Goal: Task Accomplishment & Management: Manage account settings

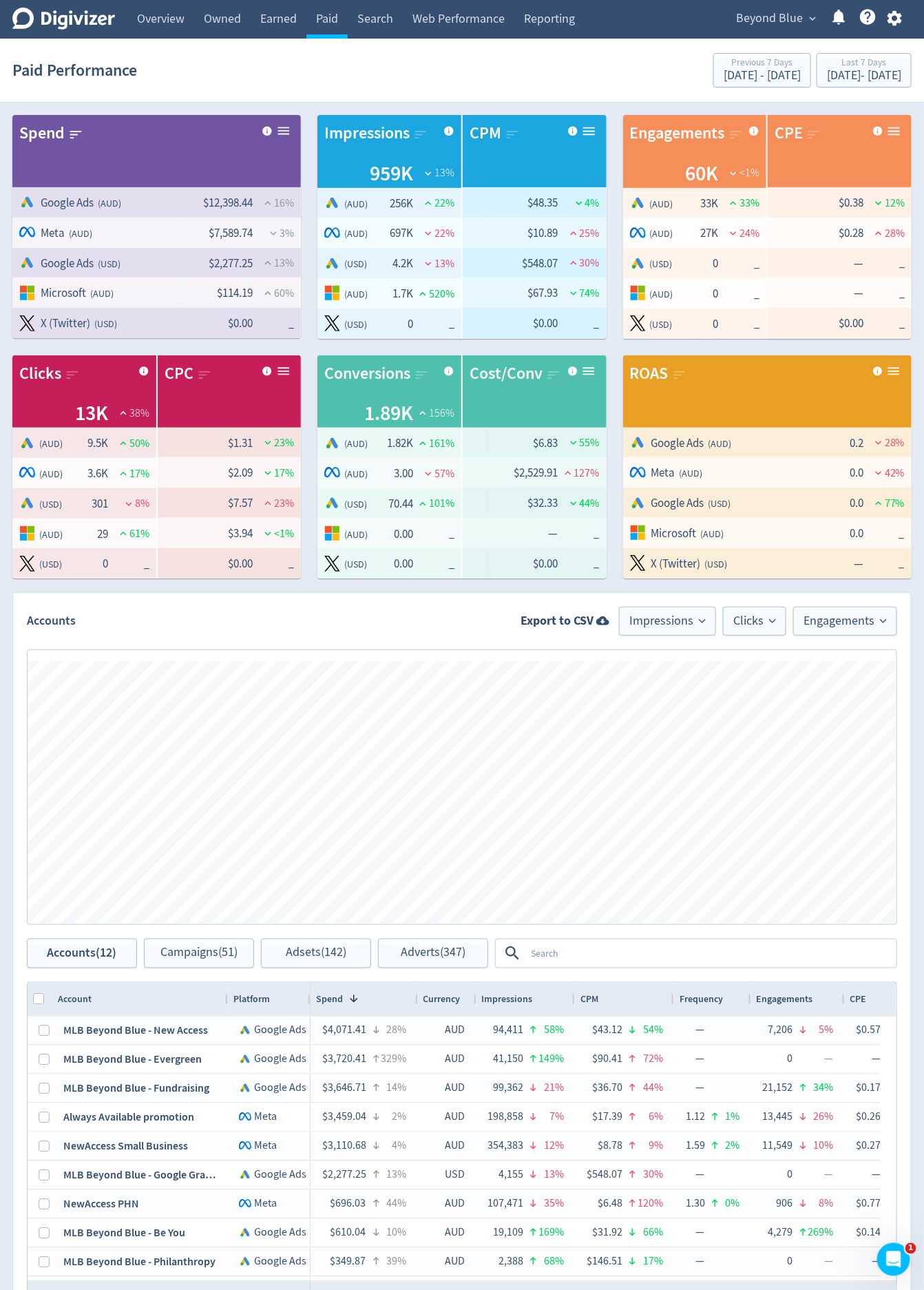
click at [425, 644] on div "Engagements Clicks Impressions Press Space or Enter to toggle visibility Impres…" at bounding box center [461, 787] width 898 height 303
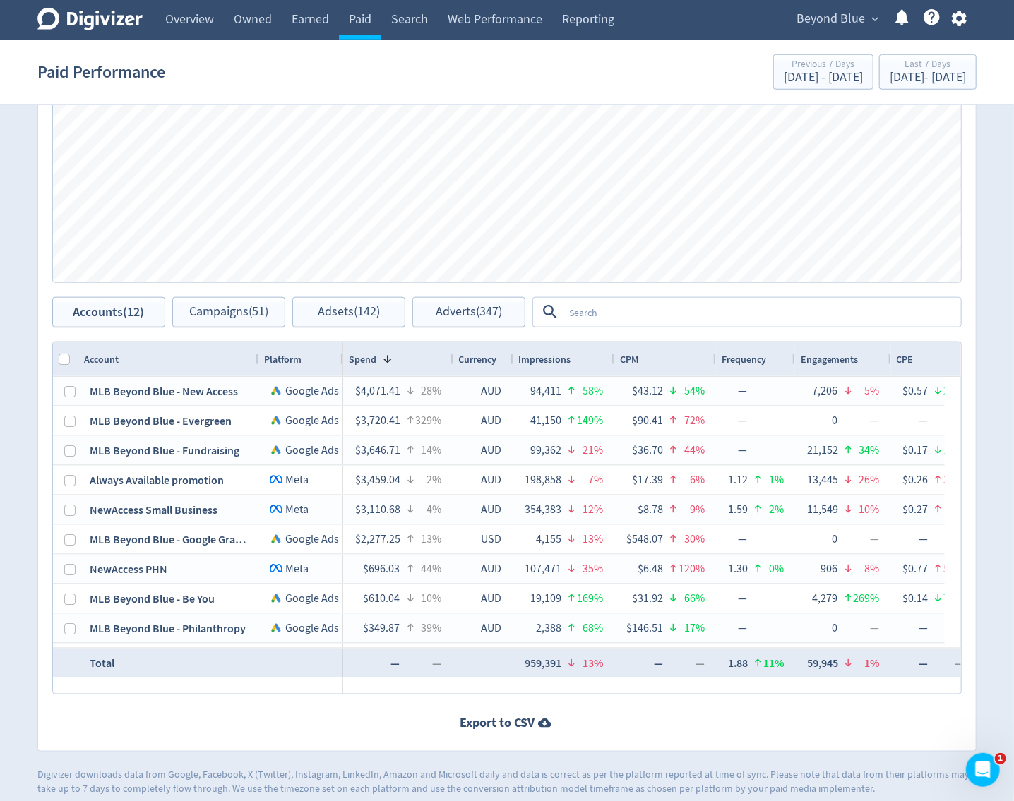
scroll to position [676, 0]
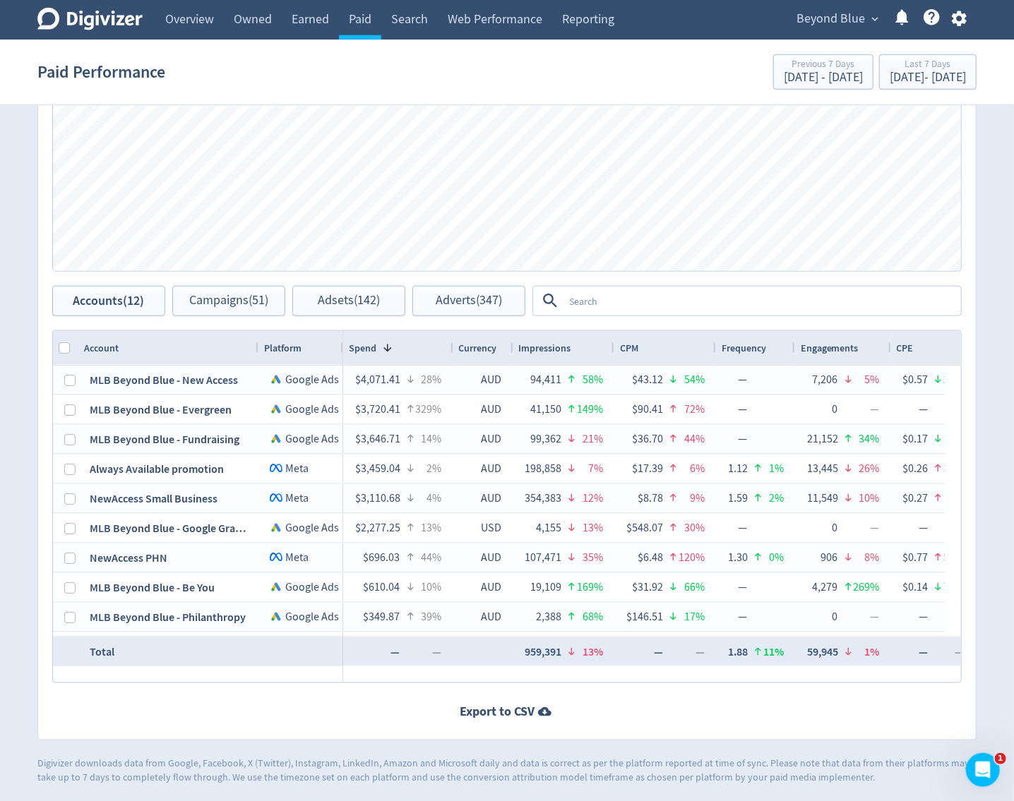
drag, startPoint x: 381, startPoint y: 671, endPoint x: 419, endPoint y: 684, distance: 40.2
click at [431, 679] on div at bounding box center [644, 675] width 602 height 16
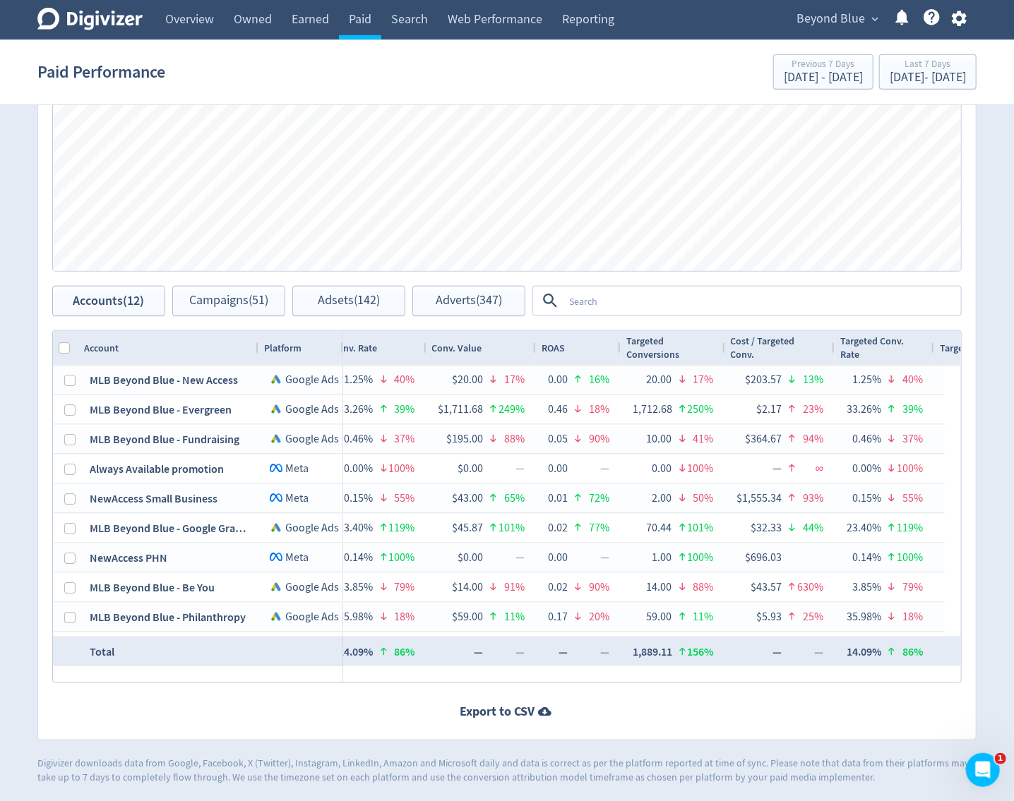
scroll to position [0, 0]
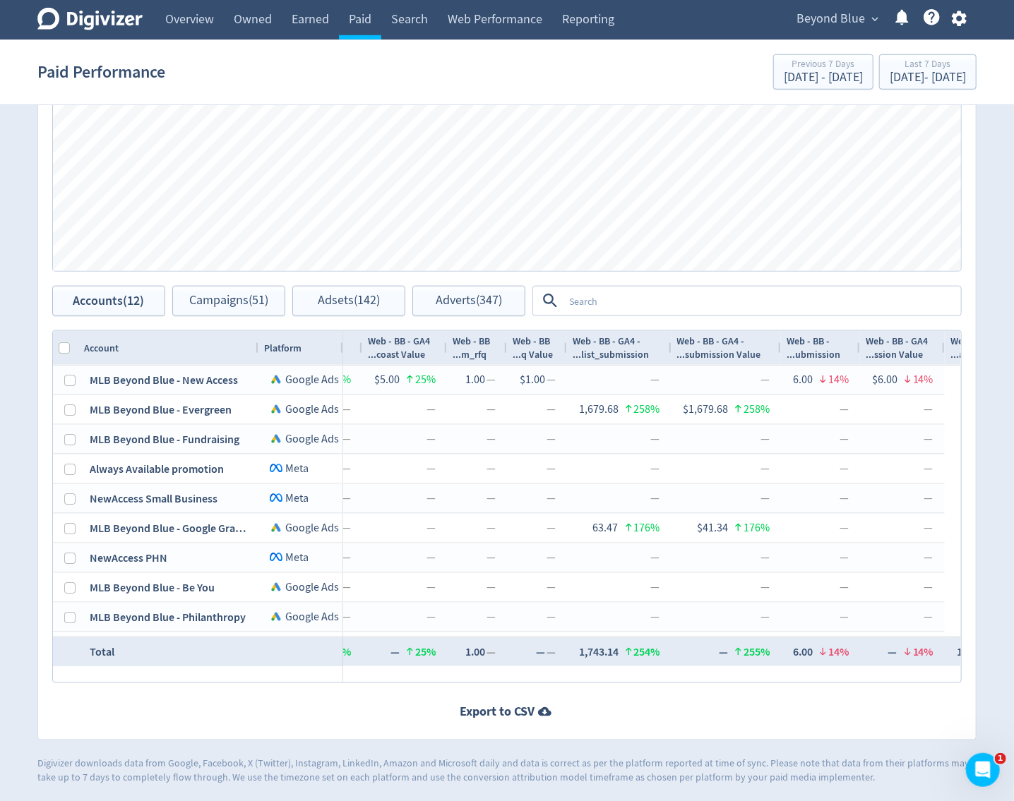
click at [963, 323] on div "Accounts Export to CSV Impressions Clicks Engagements Engagements Clicks Impres…" at bounding box center [506, 336] width 939 height 810
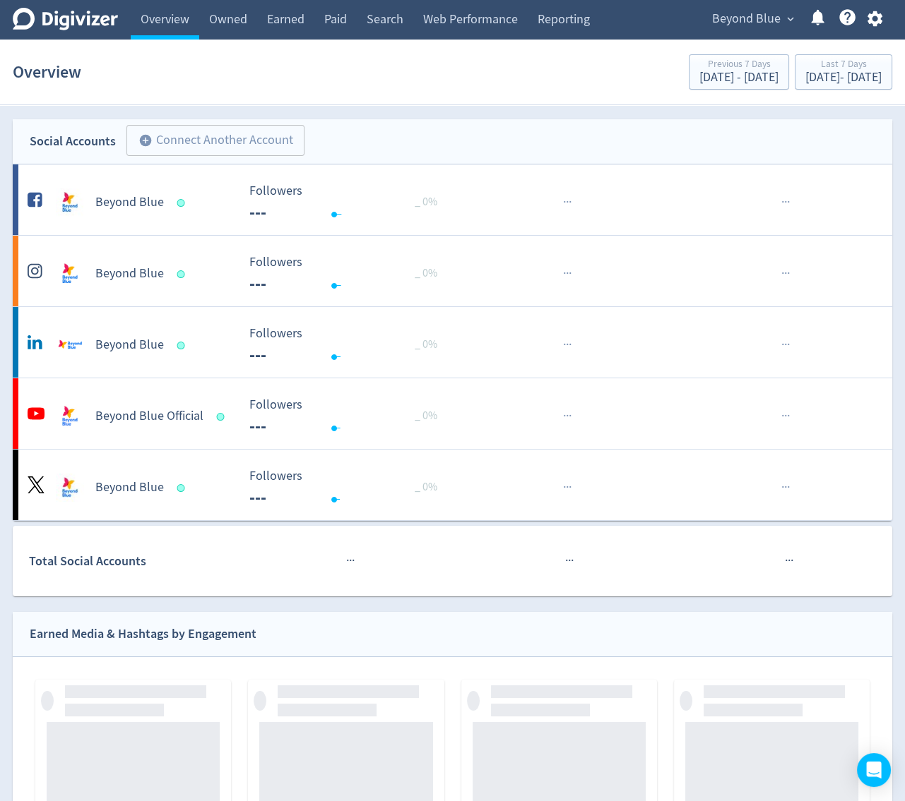
click at [873, 16] on icon "button" at bounding box center [873, 19] width 15 height 16
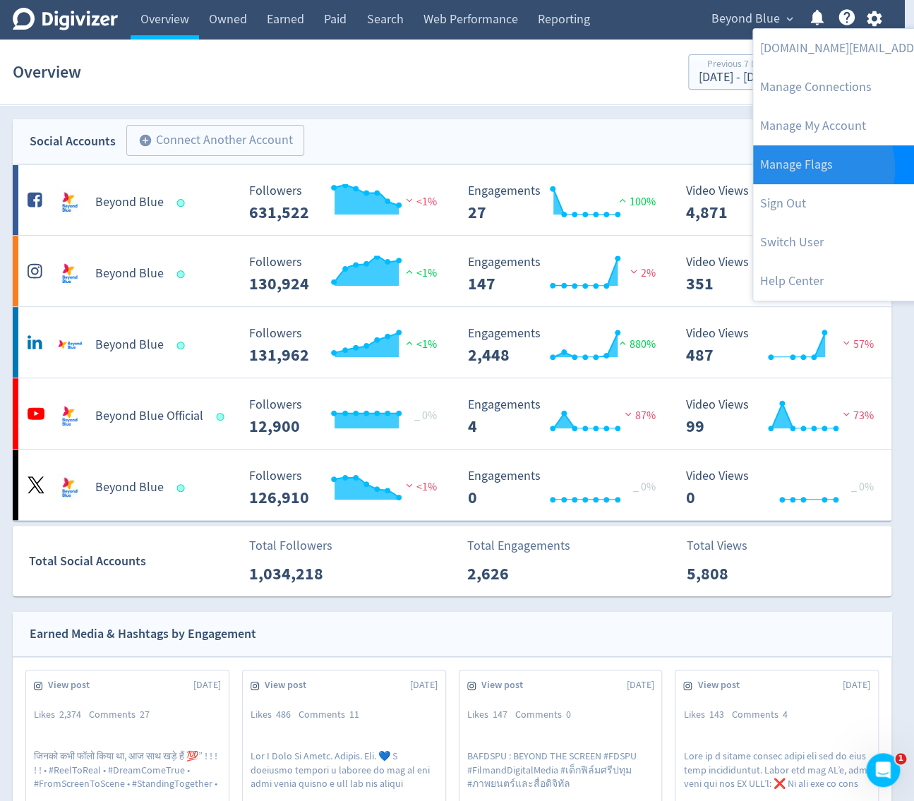
click at [813, 169] on link "Manage Flags" at bounding box center [897, 164] width 288 height 39
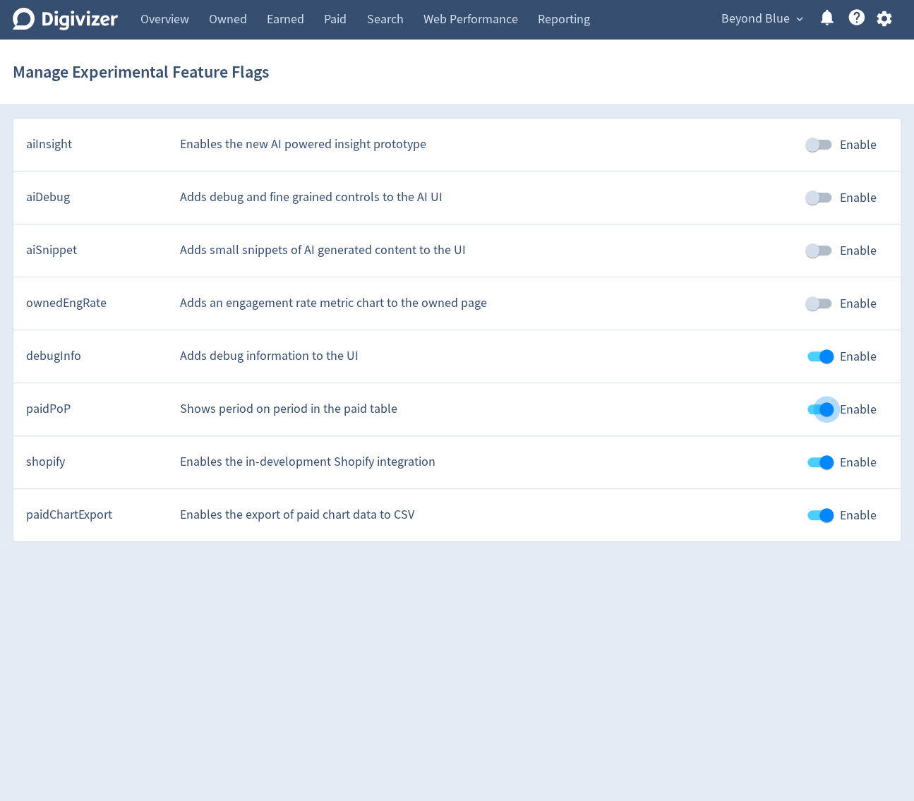
click at [825, 410] on input "Enable" at bounding box center [827, 409] width 80 height 27
checkbox input "false"
drag, startPoint x: 431, startPoint y: 596, endPoint x: 432, endPoint y: 537, distance: 59.3
click at [431, 555] on html "Digivizer Logo [PERSON_NAME] Logo Overview Owned Earned Paid Search Web Perform…" at bounding box center [457, 277] width 914 height 555
click at [330, 16] on link "Paid" at bounding box center [335, 20] width 42 height 40
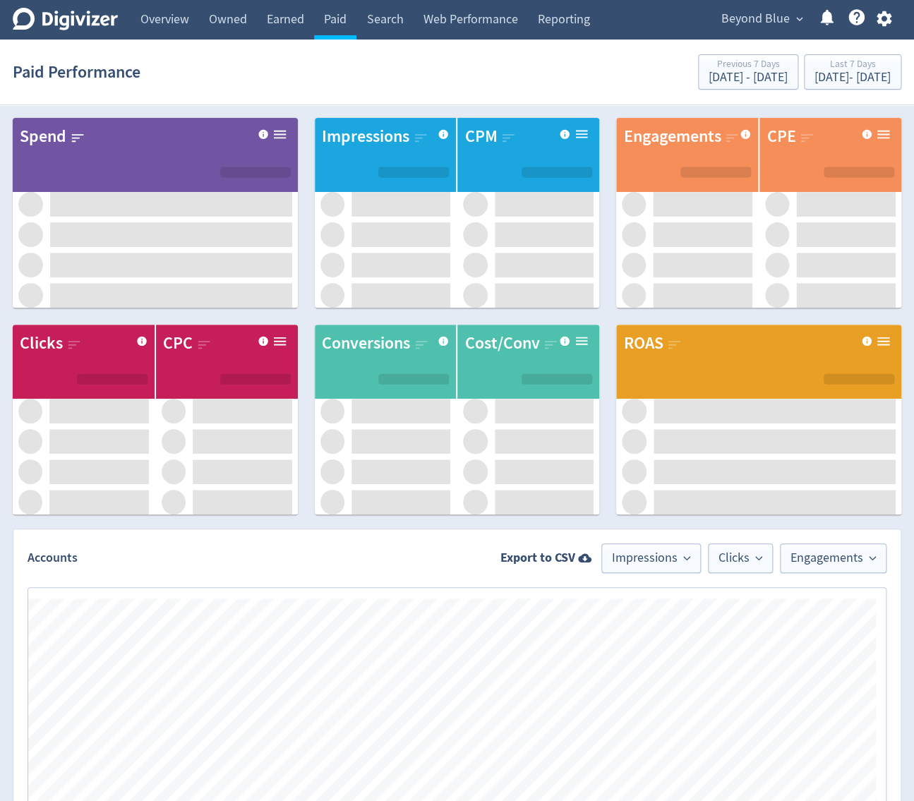
click at [875, 19] on icon "button" at bounding box center [884, 18] width 19 height 19
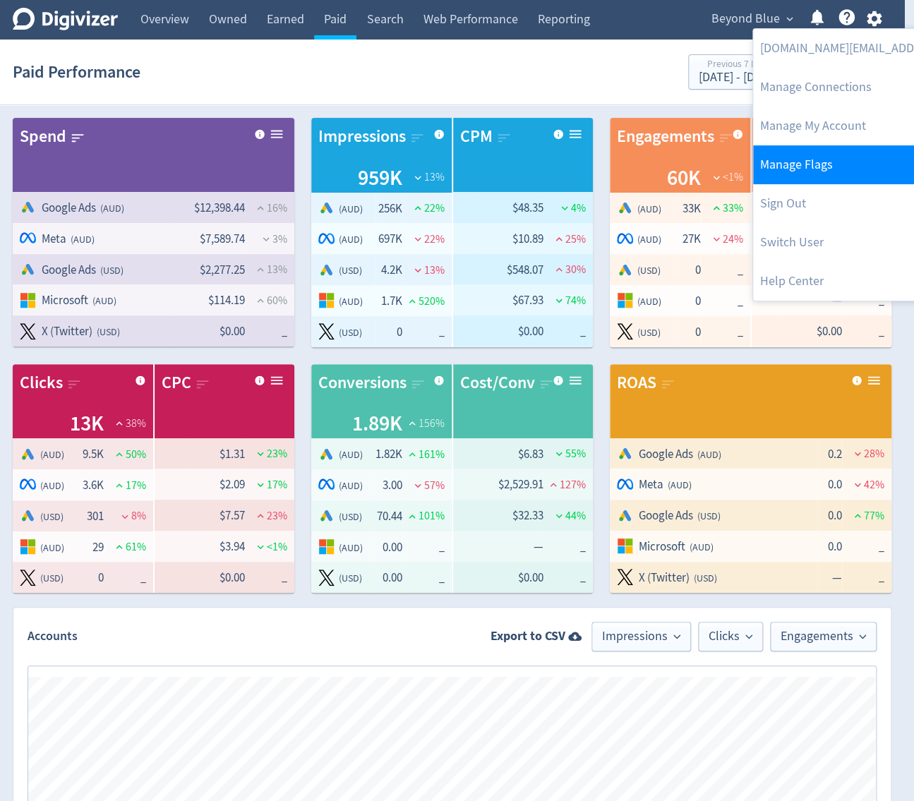
click at [825, 163] on link "Manage Flags" at bounding box center [897, 164] width 288 height 39
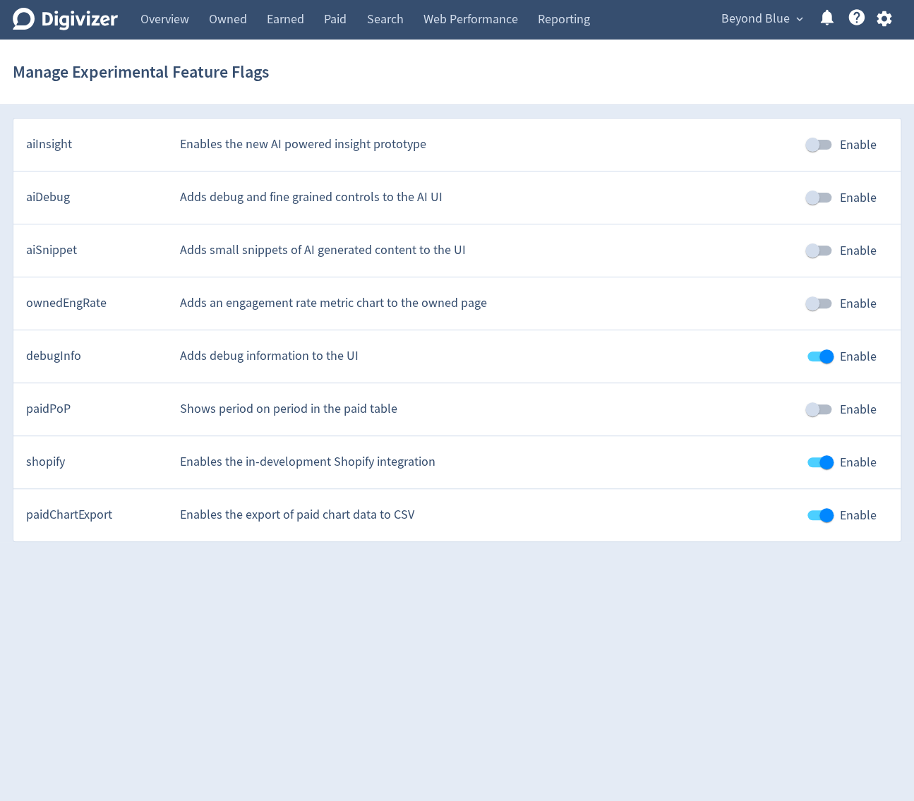
click at [805, 406] on input "Enable" at bounding box center [813, 409] width 80 height 27
checkbox input "true"
click at [330, 32] on link "Paid" at bounding box center [335, 20] width 42 height 40
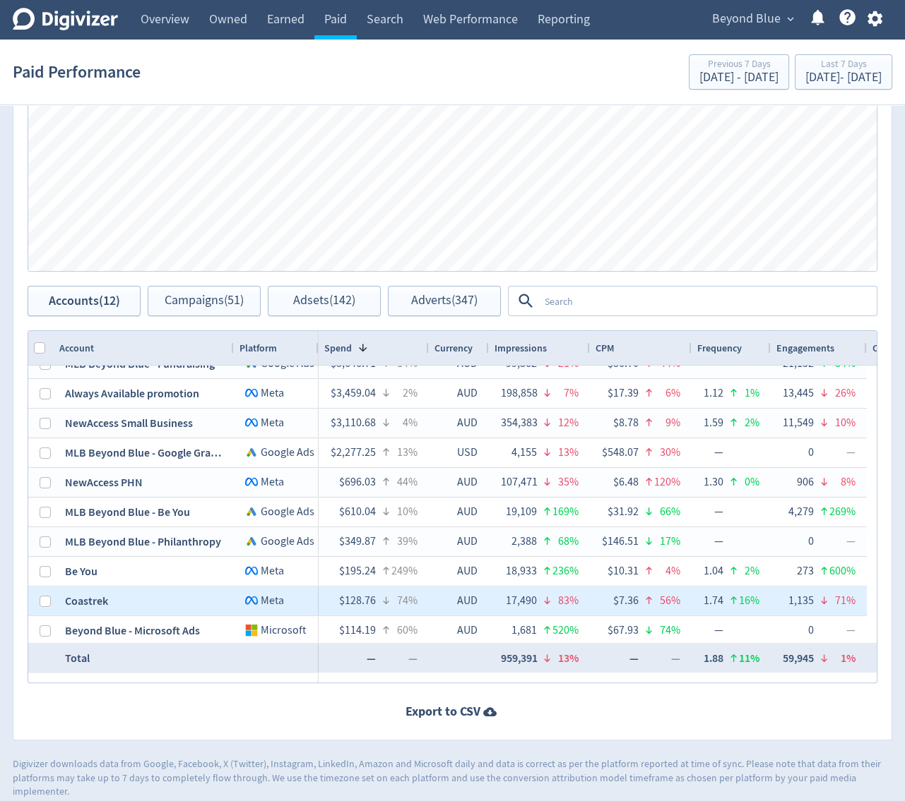
scroll to position [78, 0]
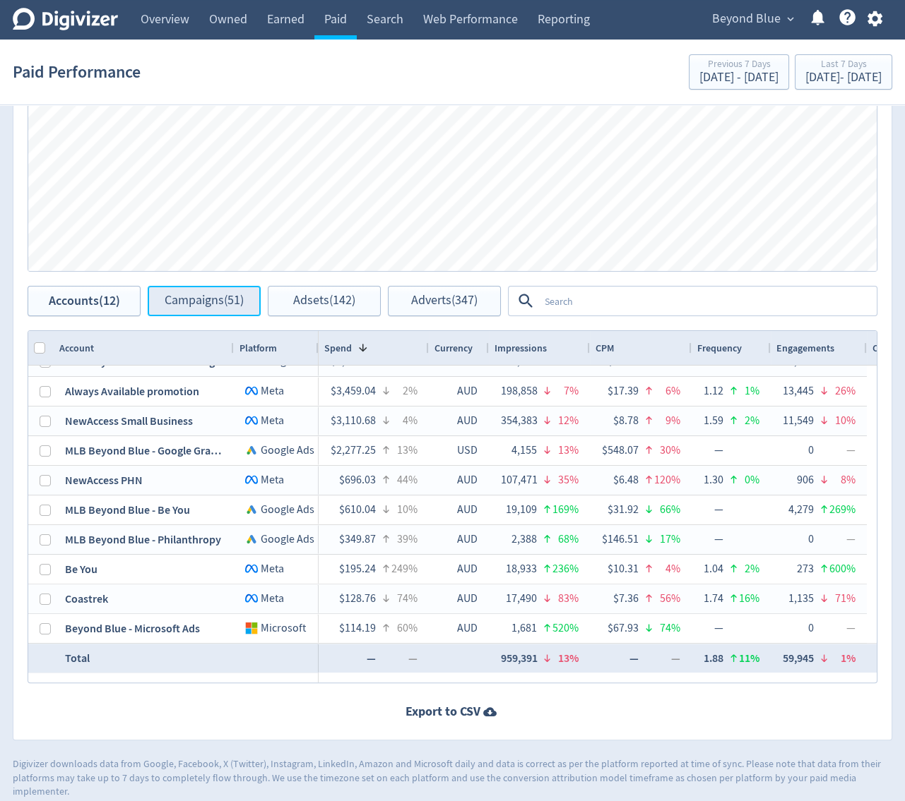
click at [196, 301] on span "Campaigns (51)" at bounding box center [204, 300] width 79 height 13
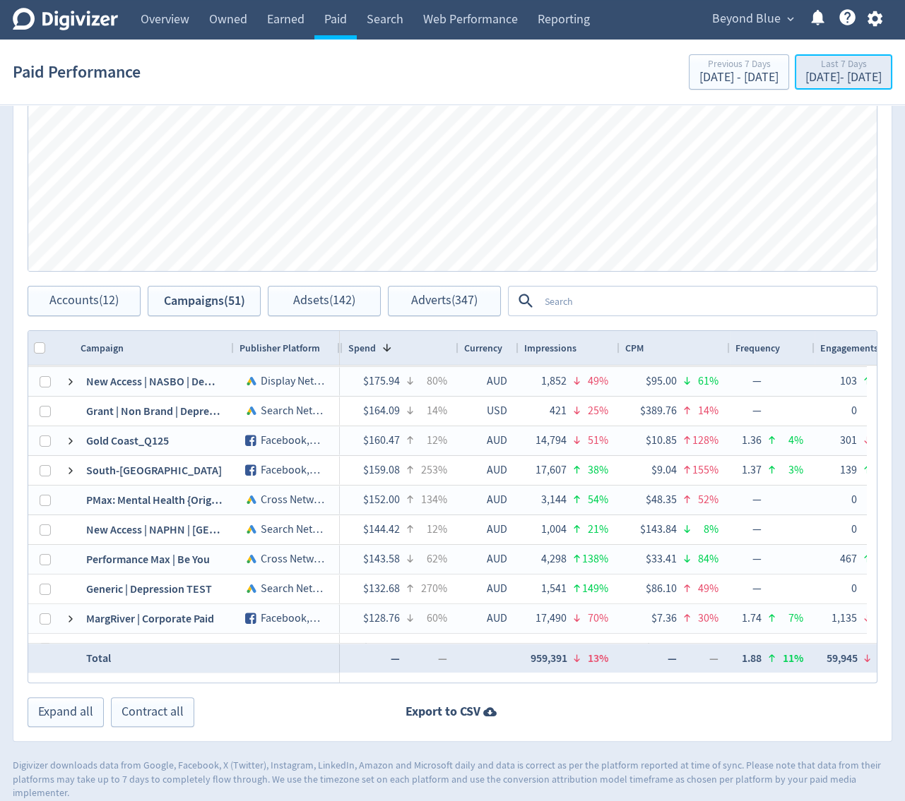
click at [805, 77] on div "[DATE] - [DATE]" at bounding box center [843, 77] width 76 height 13
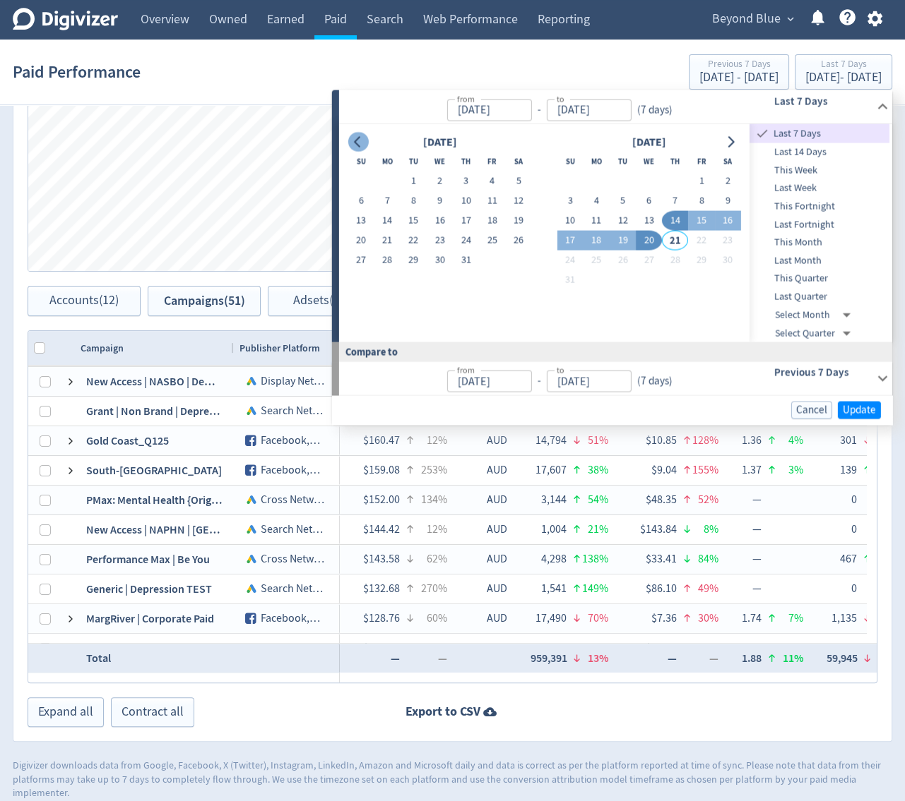
click at [362, 140] on icon "Go to previous month" at bounding box center [357, 141] width 11 height 11
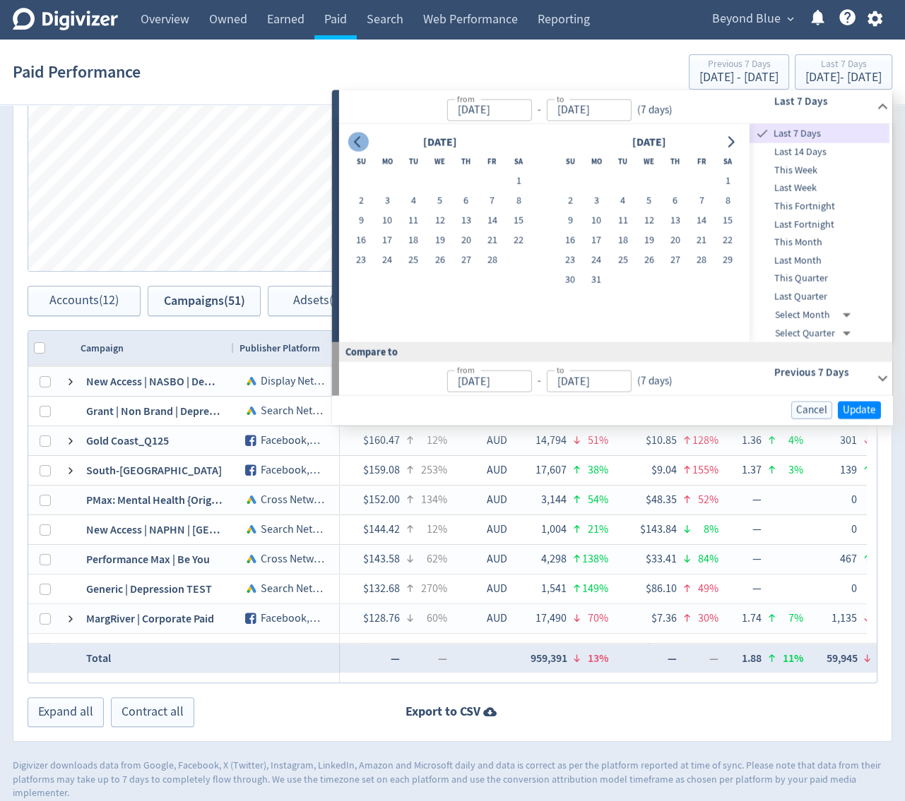
click at [362, 140] on icon "Go to previous month" at bounding box center [357, 141] width 11 height 11
drag, startPoint x: 407, startPoint y: 225, endPoint x: 408, endPoint y: 240, distance: 15.6
click at [407, 226] on button "14" at bounding box center [413, 221] width 26 height 20
type input "[DATE]"
click at [408, 240] on button "21" at bounding box center [413, 241] width 26 height 20
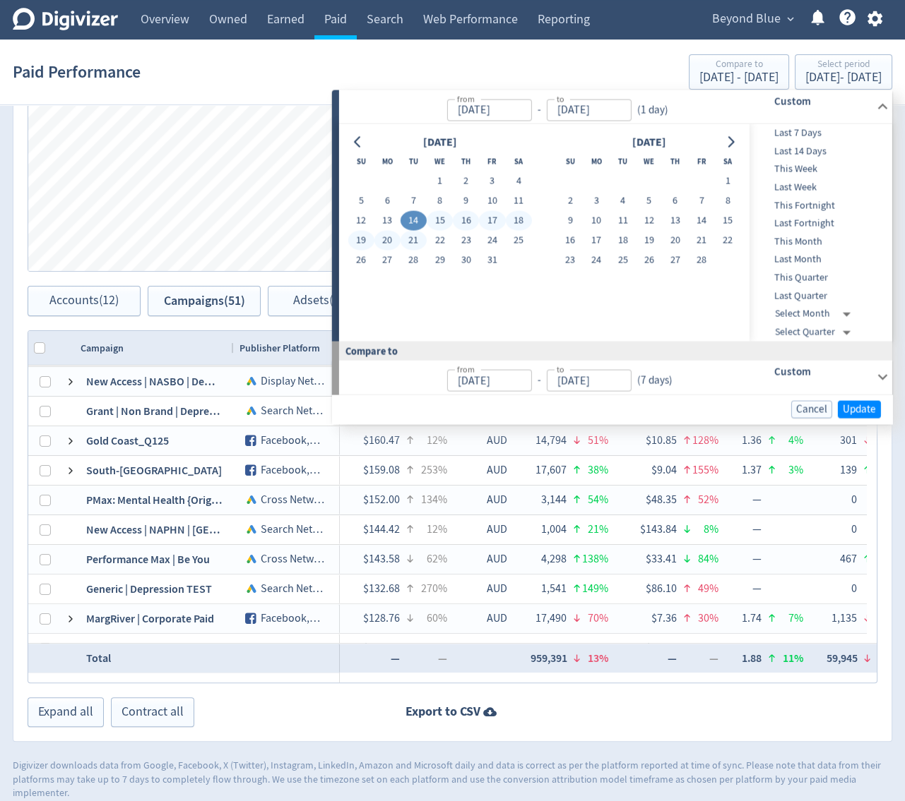
type input "[DATE]"
click at [851, 408] on span "Update" at bounding box center [858, 409] width 33 height 11
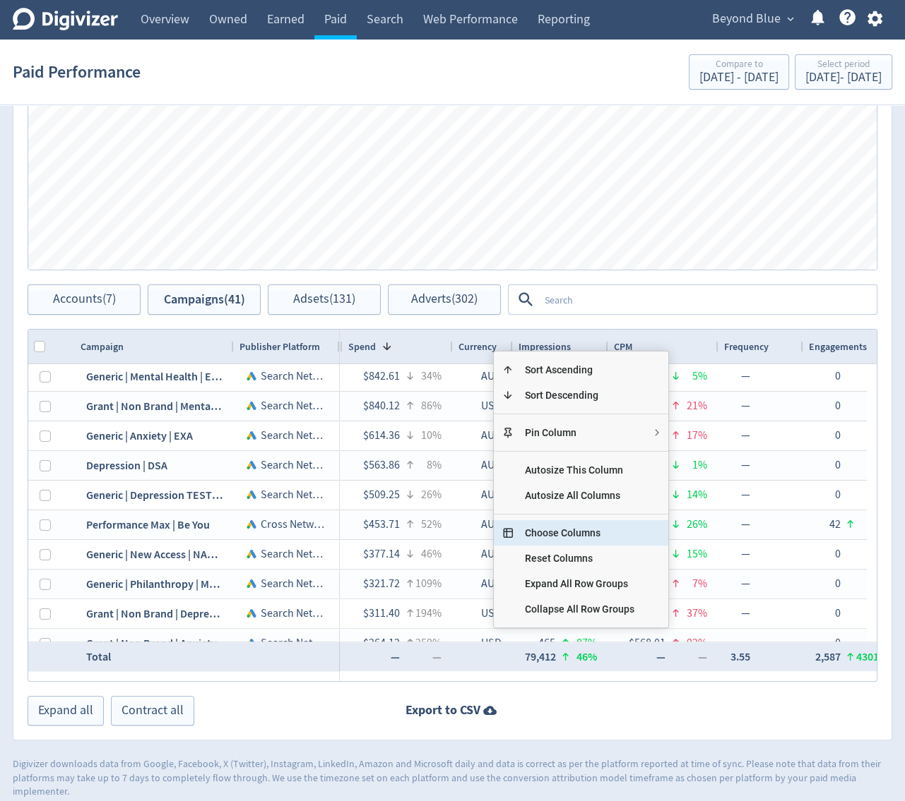
click at [571, 537] on span "Choose Columns" at bounding box center [579, 532] width 132 height 25
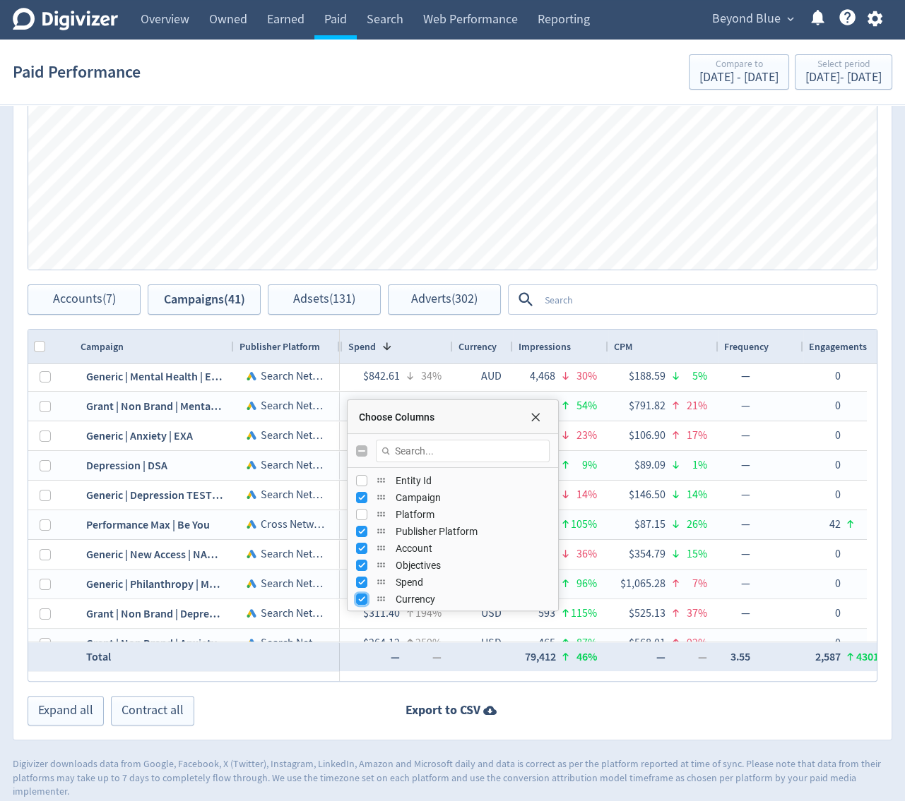
click at [358, 599] on input "Press SPACE to toggle visibility (visible)" at bounding box center [361, 599] width 11 height 11
click at [366, 603] on input "Press SPACE to toggle visibility (visible)" at bounding box center [361, 599] width 11 height 11
click at [366, 602] on input "Press SPACE to toggle visibility (visible)" at bounding box center [361, 599] width 11 height 11
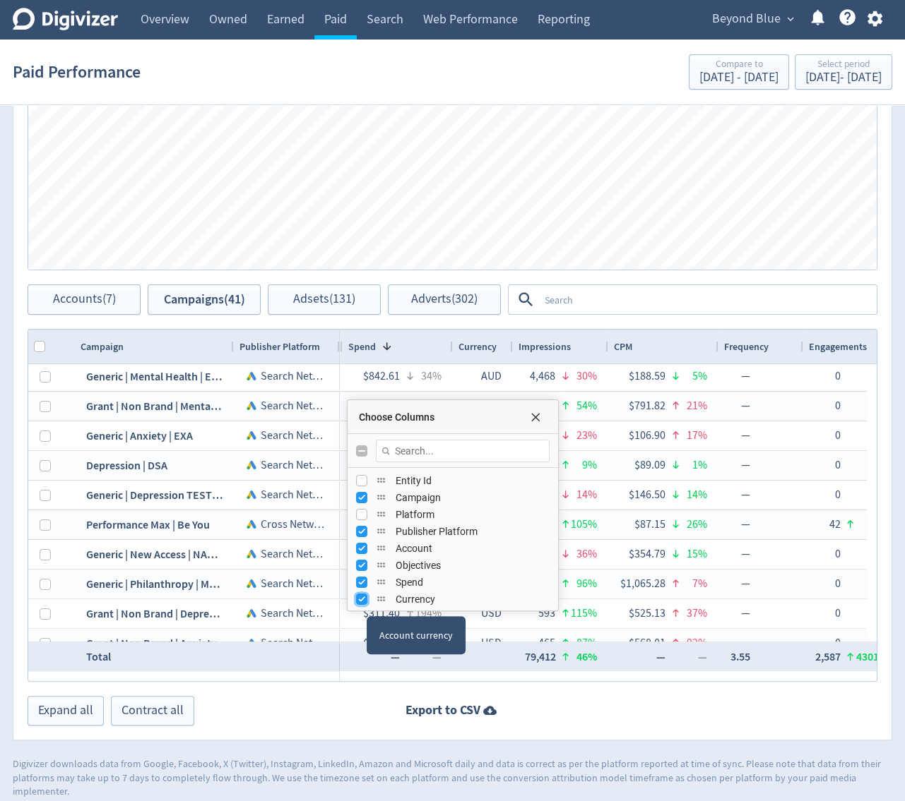
click at [366, 602] on input "Press SPACE to toggle visibility (visible)" at bounding box center [361, 599] width 11 height 11
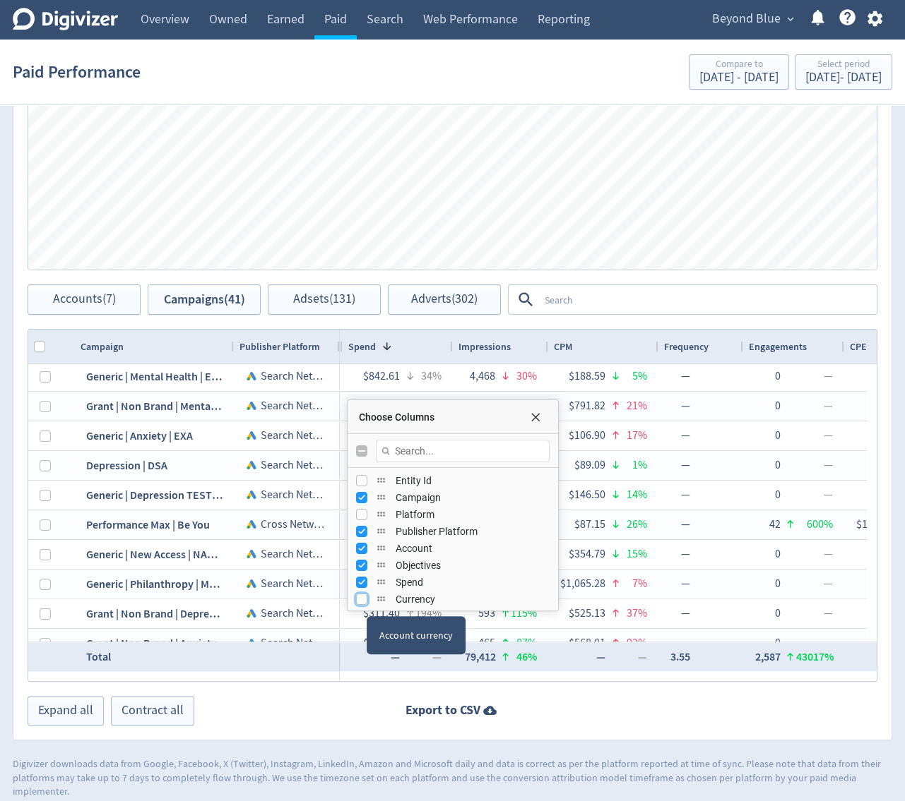
checkbox input "true"
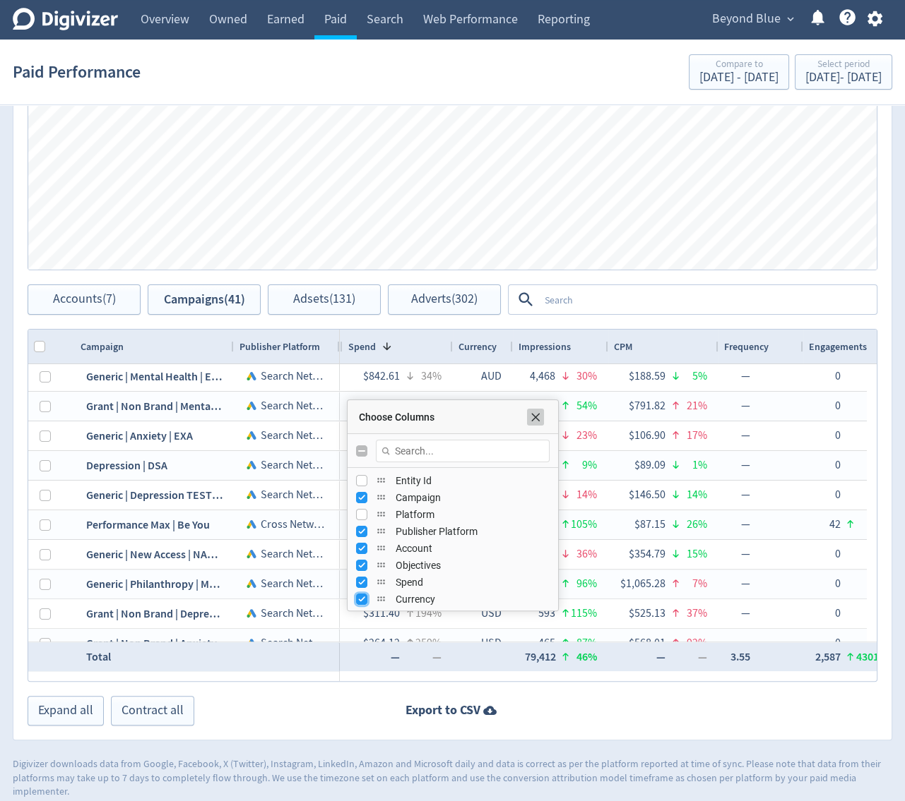
click at [532, 412] on span "Choose Columns" at bounding box center [535, 417] width 11 height 11
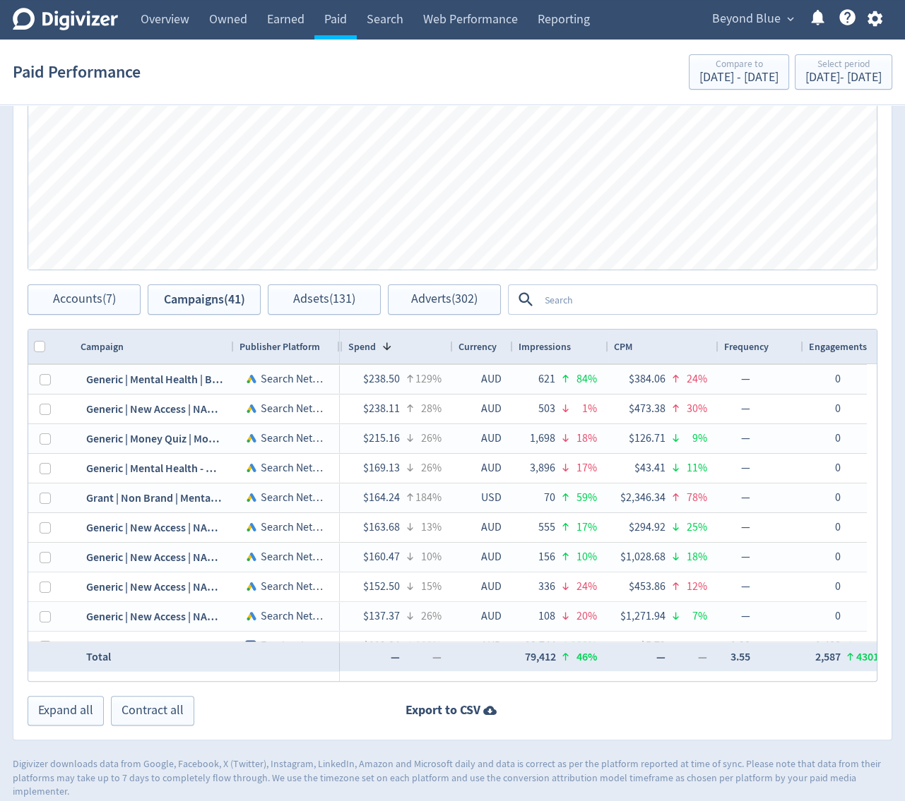
click at [777, 26] on span "Beyond Blue" at bounding box center [746, 19] width 68 height 23
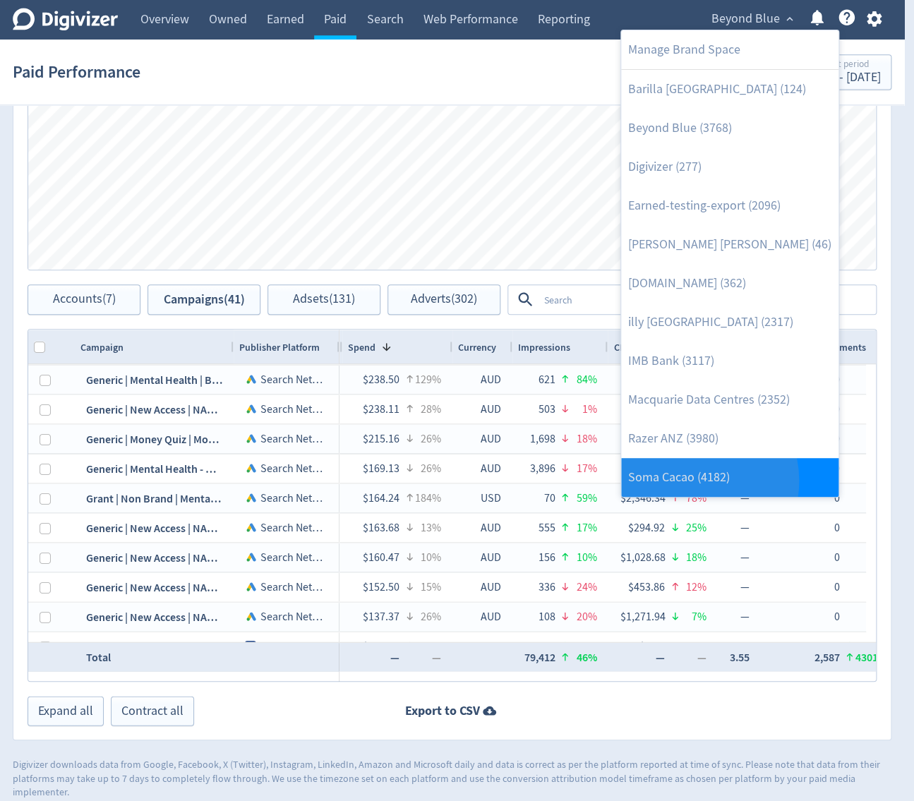
click at [688, 480] on link "Soma Cacao (4182)" at bounding box center [729, 477] width 217 height 39
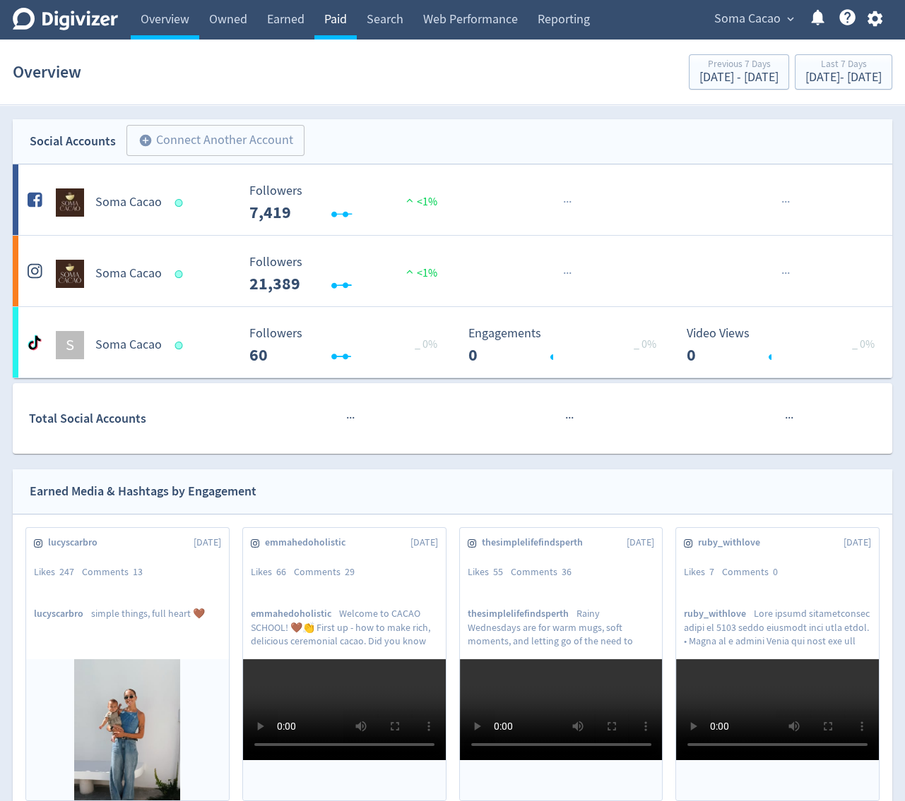
click at [352, 33] on link "Paid" at bounding box center [335, 20] width 42 height 40
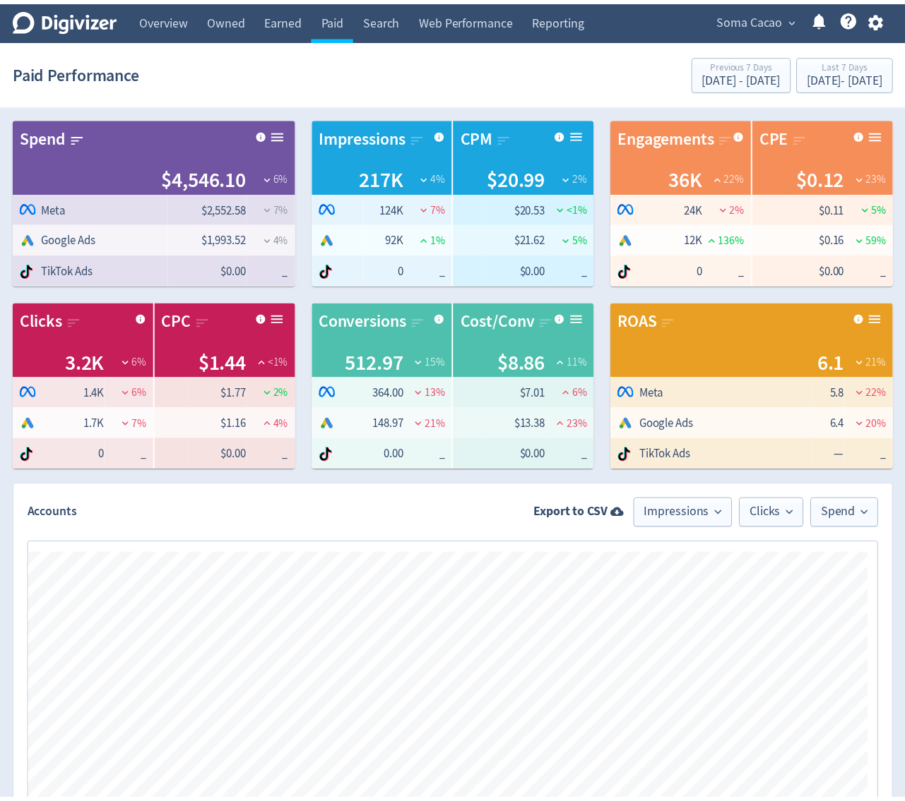
scroll to position [552, 0]
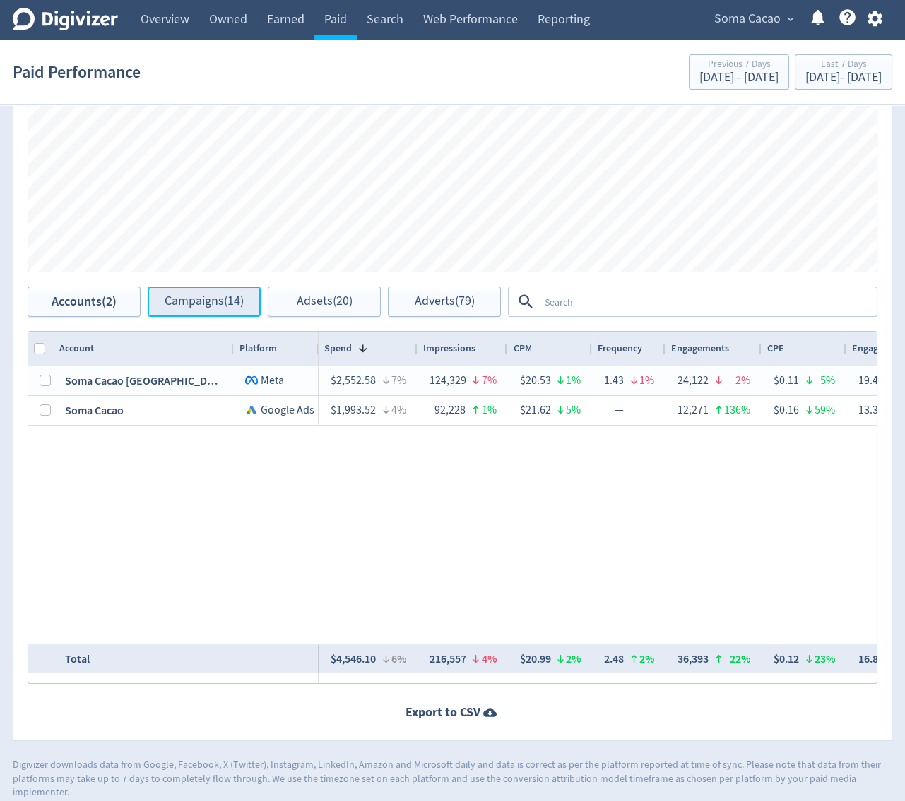
click at [208, 291] on button "Campaigns (14)" at bounding box center [204, 302] width 113 height 30
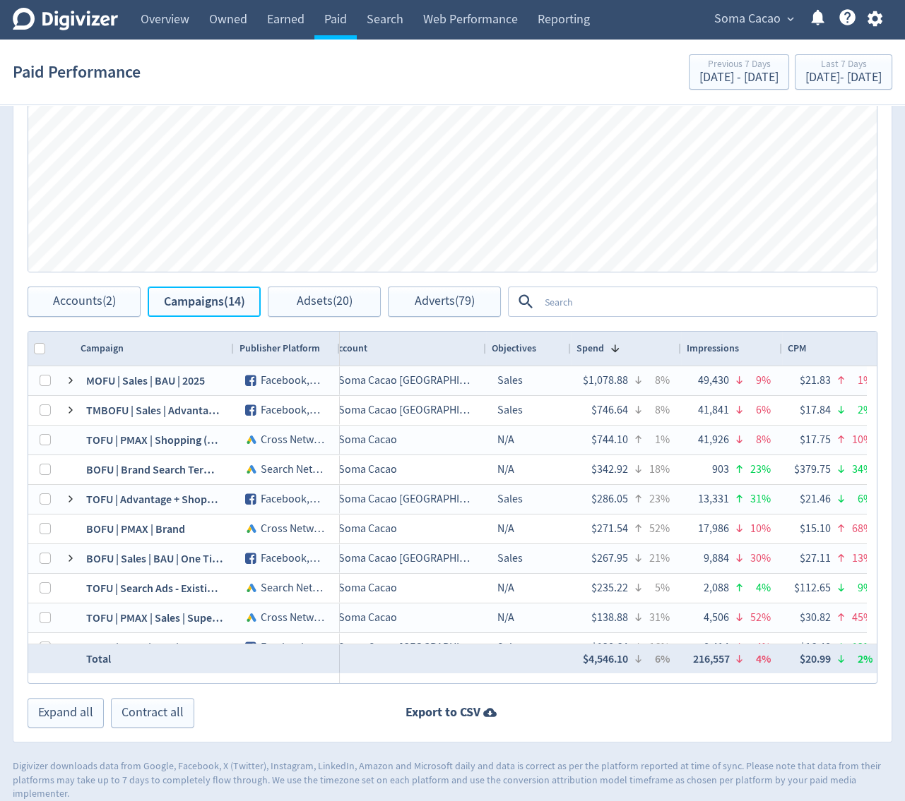
scroll to position [0, 113]
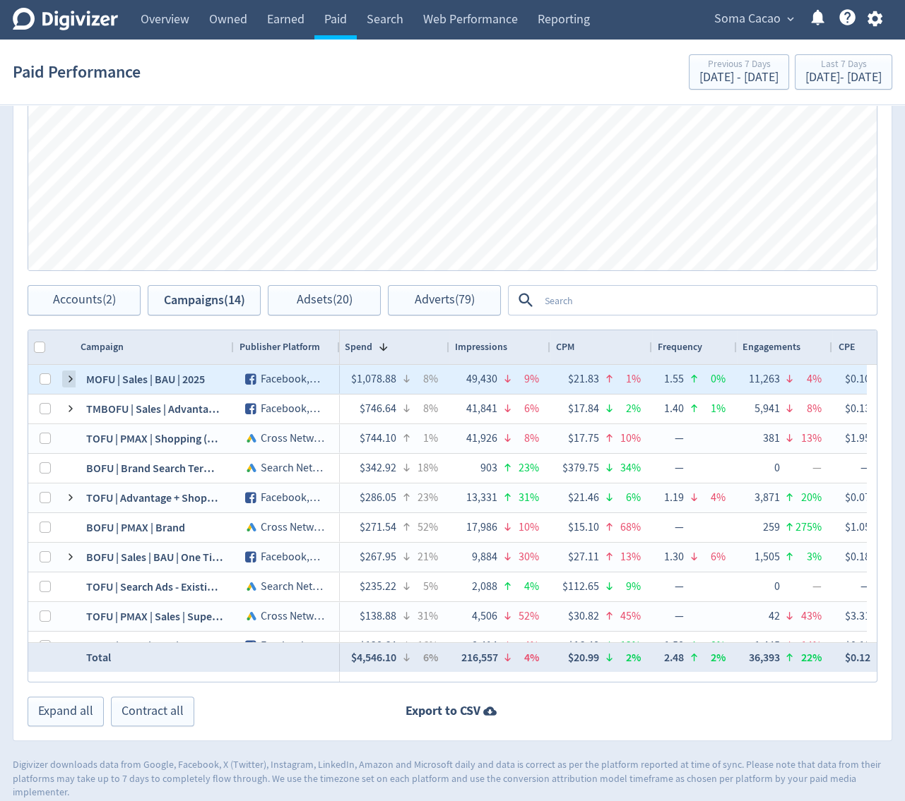
click at [71, 378] on span at bounding box center [70, 379] width 11 height 11
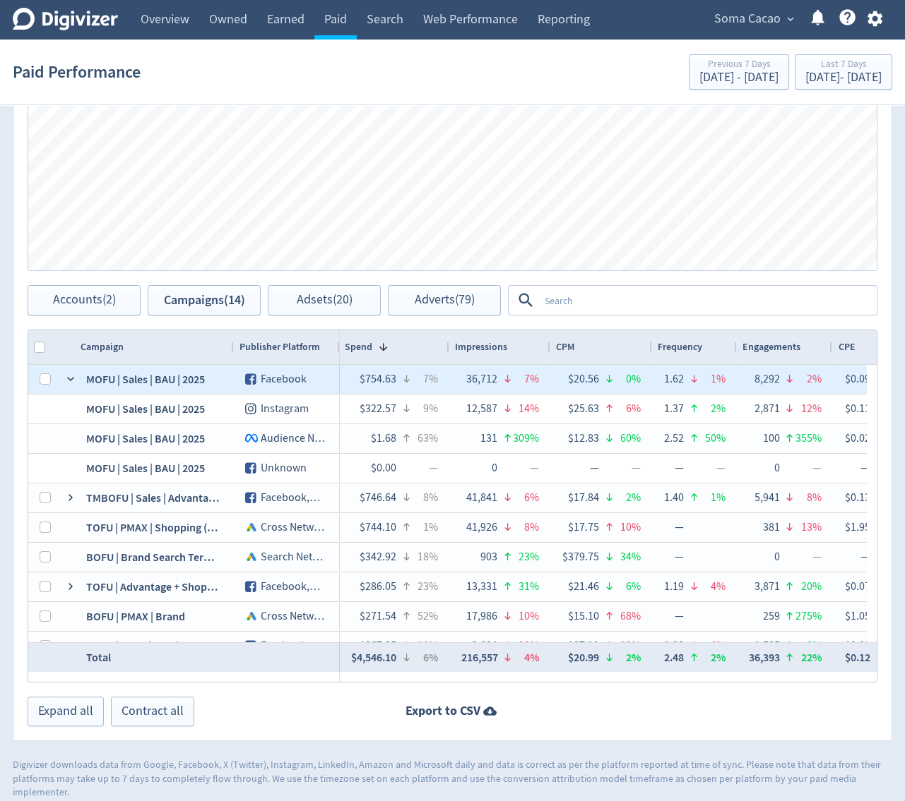
click at [71, 378] on span at bounding box center [70, 379] width 11 height 11
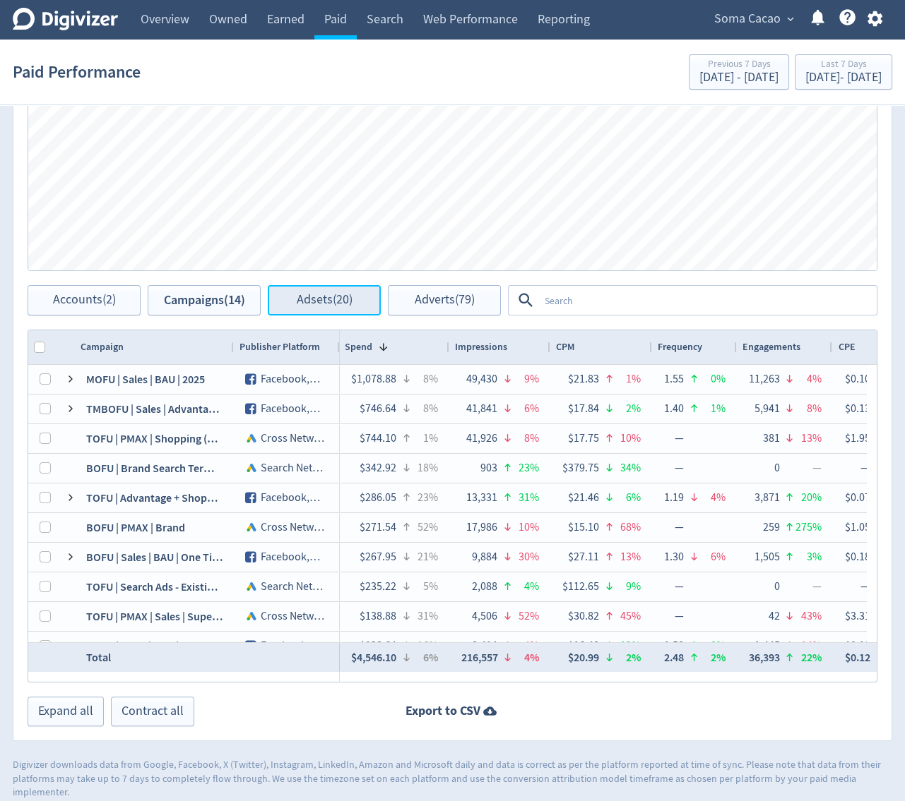
click at [280, 297] on button "Adsets (20)" at bounding box center [324, 300] width 113 height 30
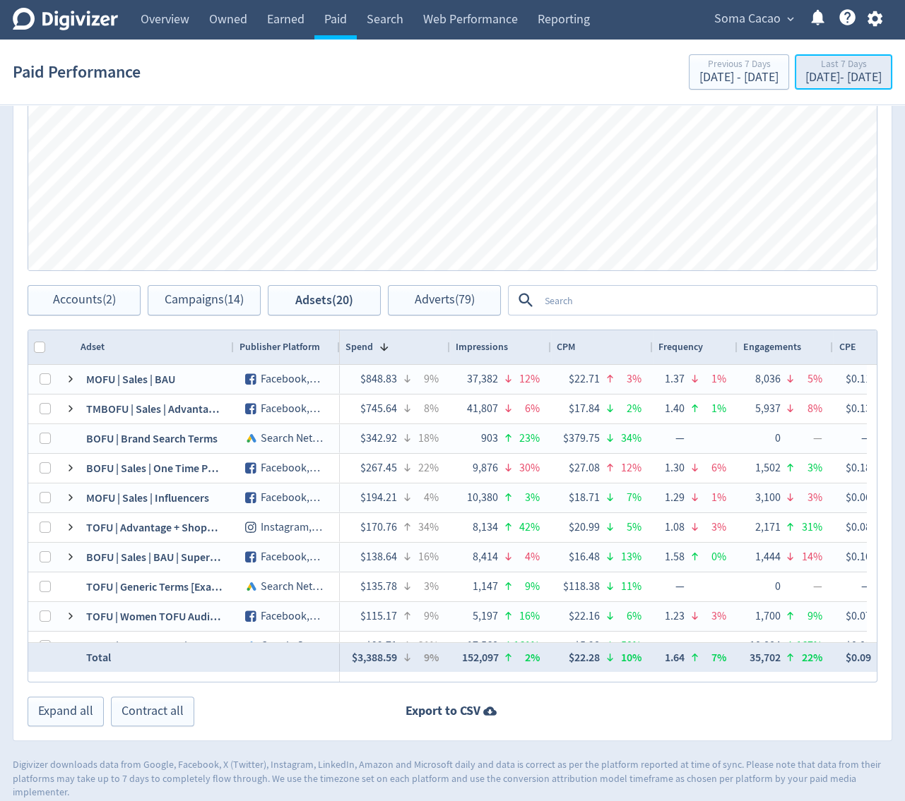
click at [805, 72] on div "[DATE] - [DATE]" at bounding box center [843, 77] width 76 height 13
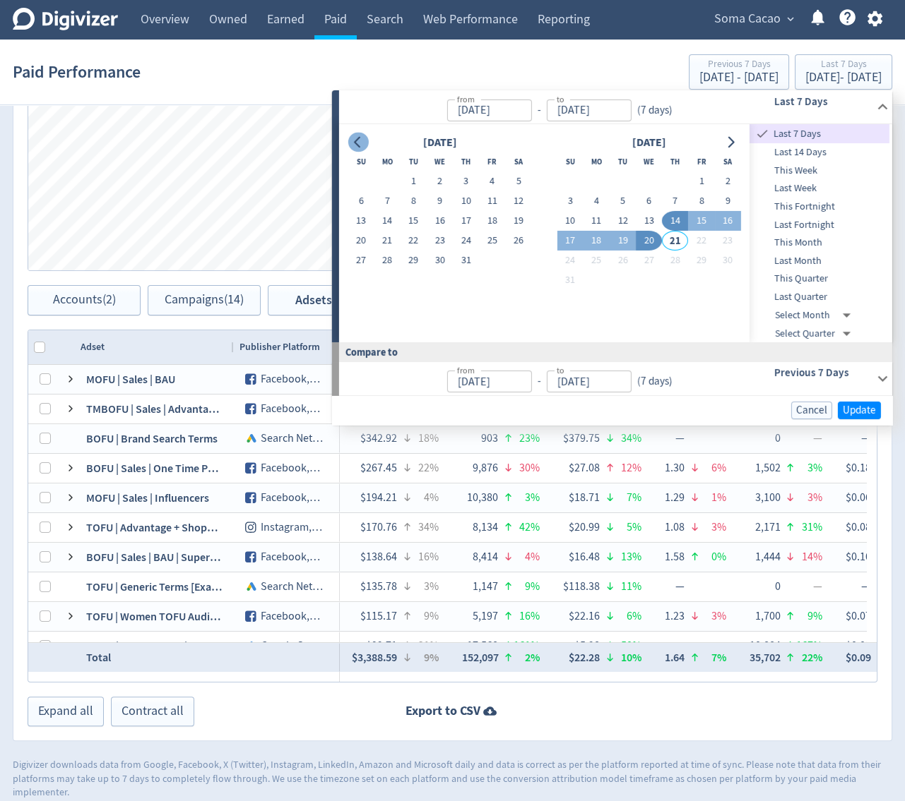
click at [354, 136] on icon "Go to previous month" at bounding box center [357, 141] width 11 height 11
click at [393, 226] on button "10" at bounding box center [387, 221] width 26 height 20
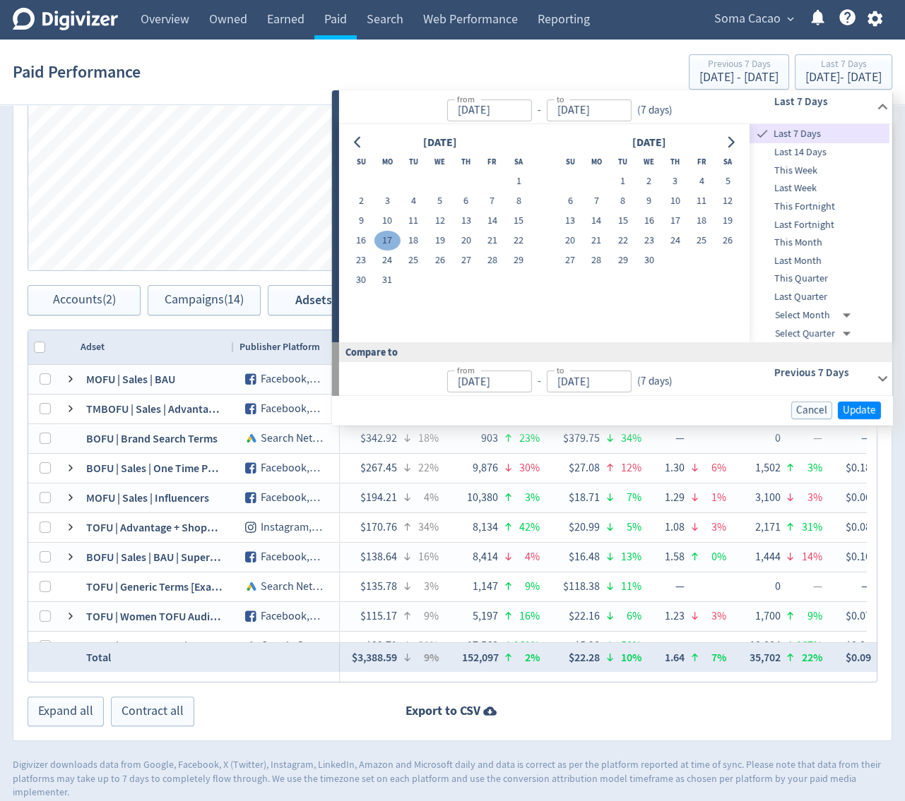
type input "[DATE]"
click at [387, 237] on button "17" at bounding box center [387, 241] width 26 height 20
type input "[DATE]"
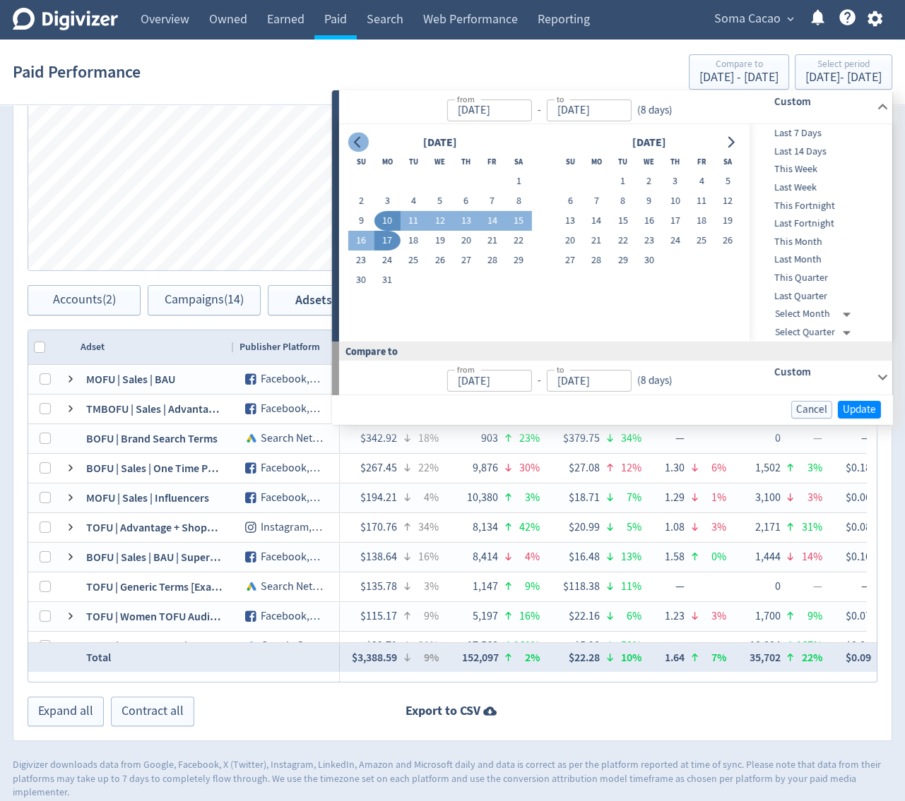
click at [358, 141] on icon "Go to previous month" at bounding box center [357, 141] width 11 height 11
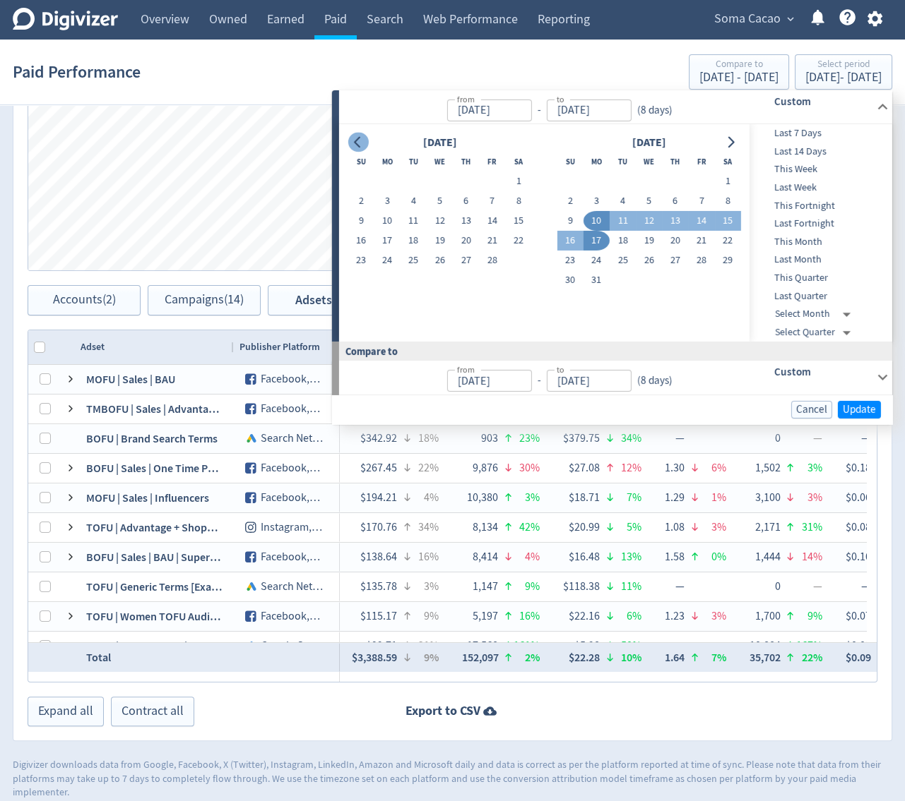
click at [358, 141] on icon "Go to previous month" at bounding box center [357, 141] width 11 height 11
drag, startPoint x: 628, startPoint y: 219, endPoint x: 628, endPoint y: 234, distance: 14.8
click at [628, 219] on button "14" at bounding box center [622, 221] width 26 height 20
type input "[DATE]"
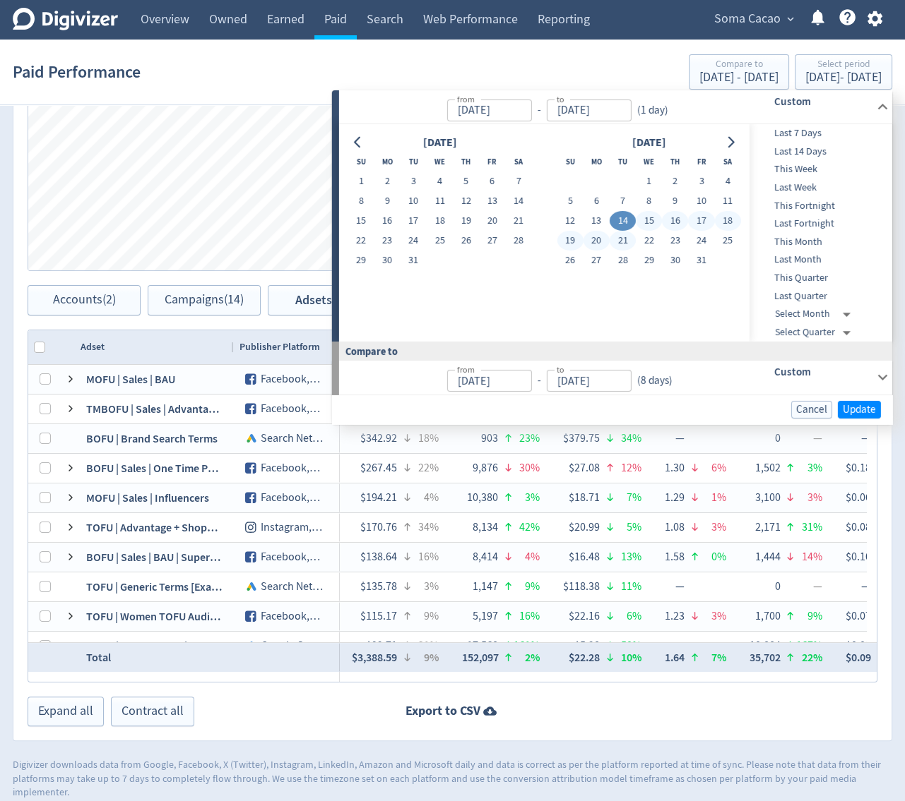
click at [628, 240] on button "21" at bounding box center [622, 241] width 26 height 20
type input "[DATE]"
click at [856, 404] on span "Update" at bounding box center [858, 409] width 33 height 11
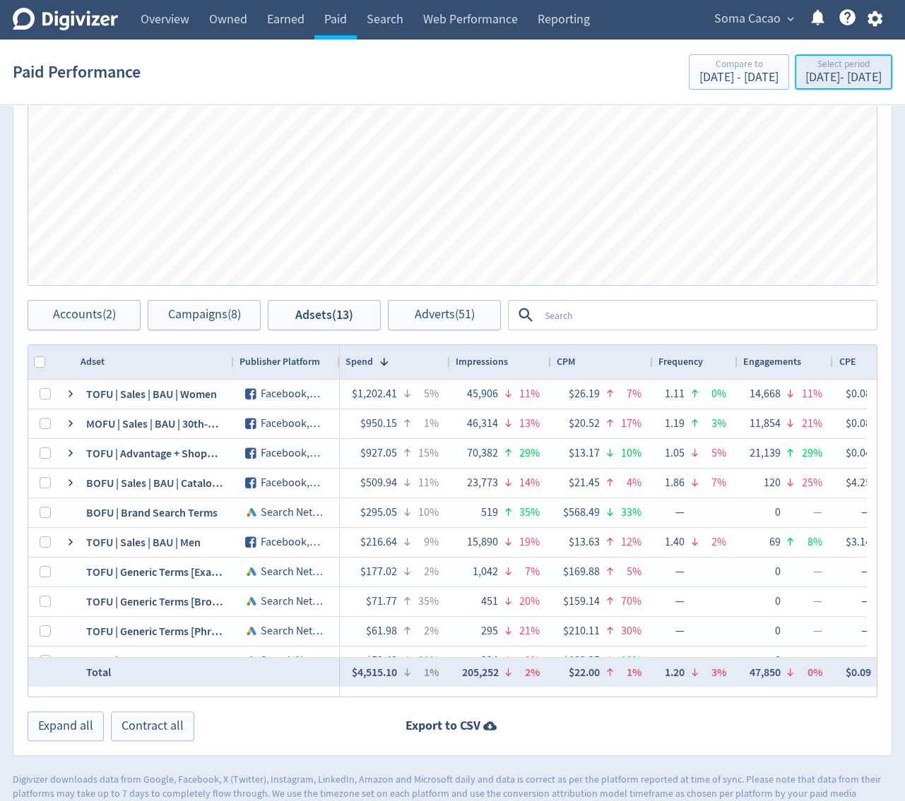
click at [805, 71] on div "[DATE] - [DATE]" at bounding box center [843, 77] width 76 height 13
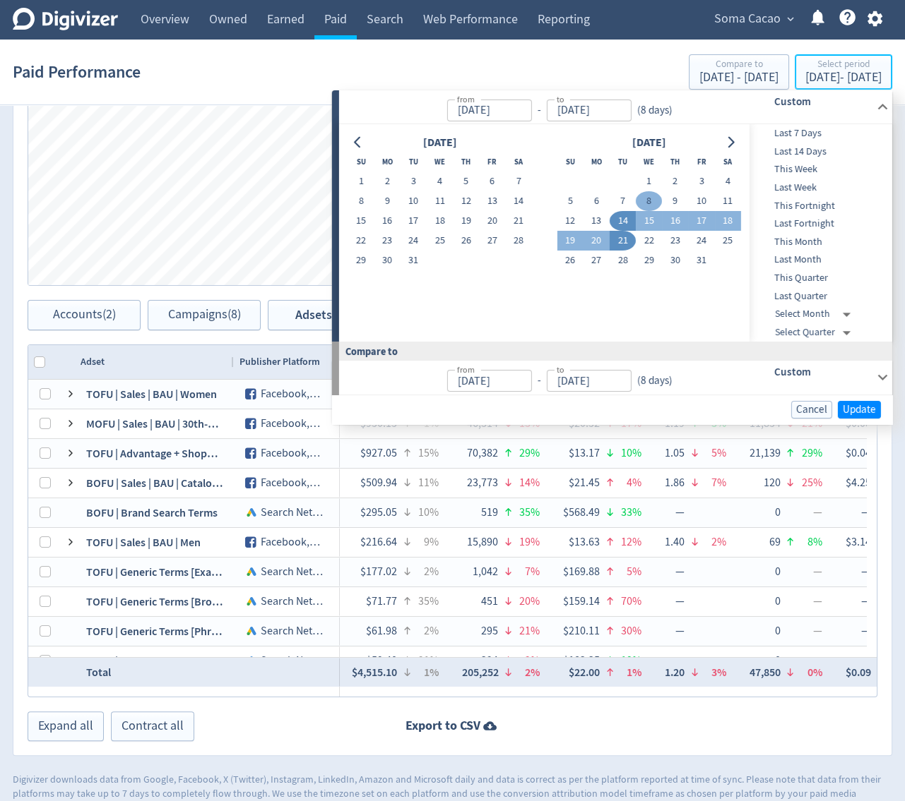
type input "[DATE]"
click at [602, 205] on button "6" at bounding box center [596, 201] width 26 height 20
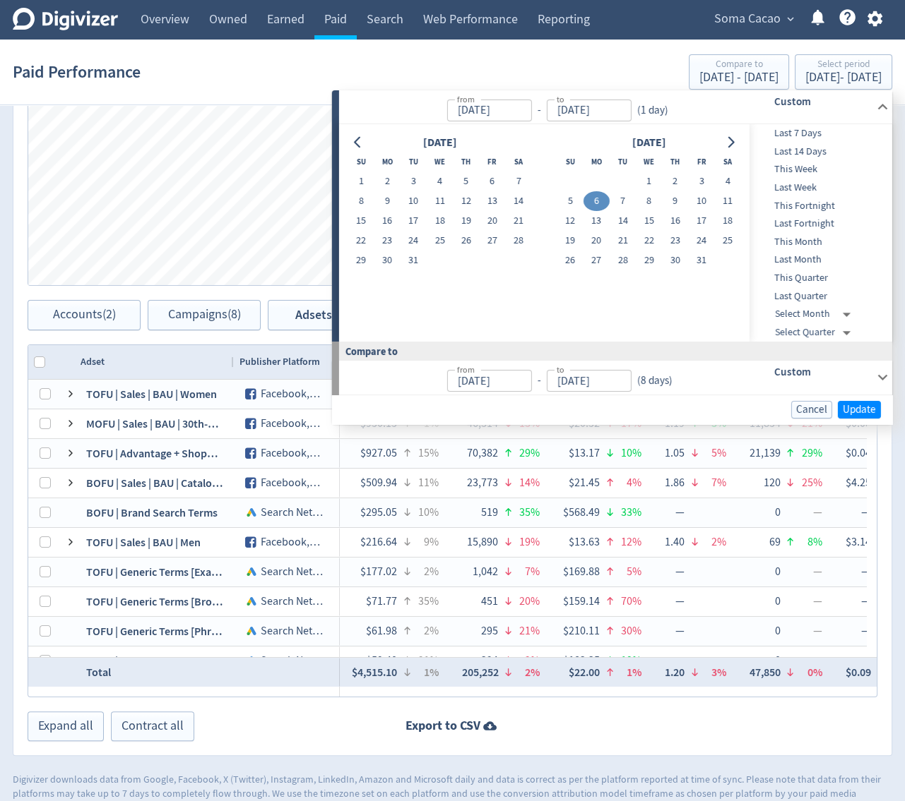
type input "[DATE]"
click at [600, 219] on button "13" at bounding box center [596, 221] width 26 height 20
type input "[DATE]"
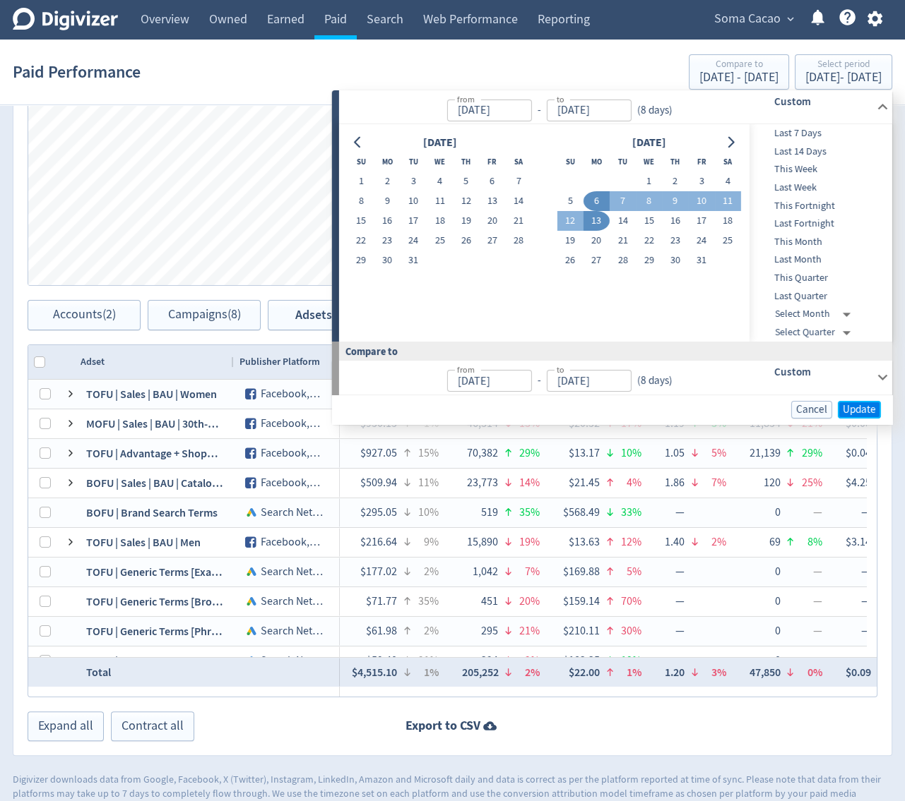
click at [879, 415] on button "Update" at bounding box center [858, 409] width 43 height 18
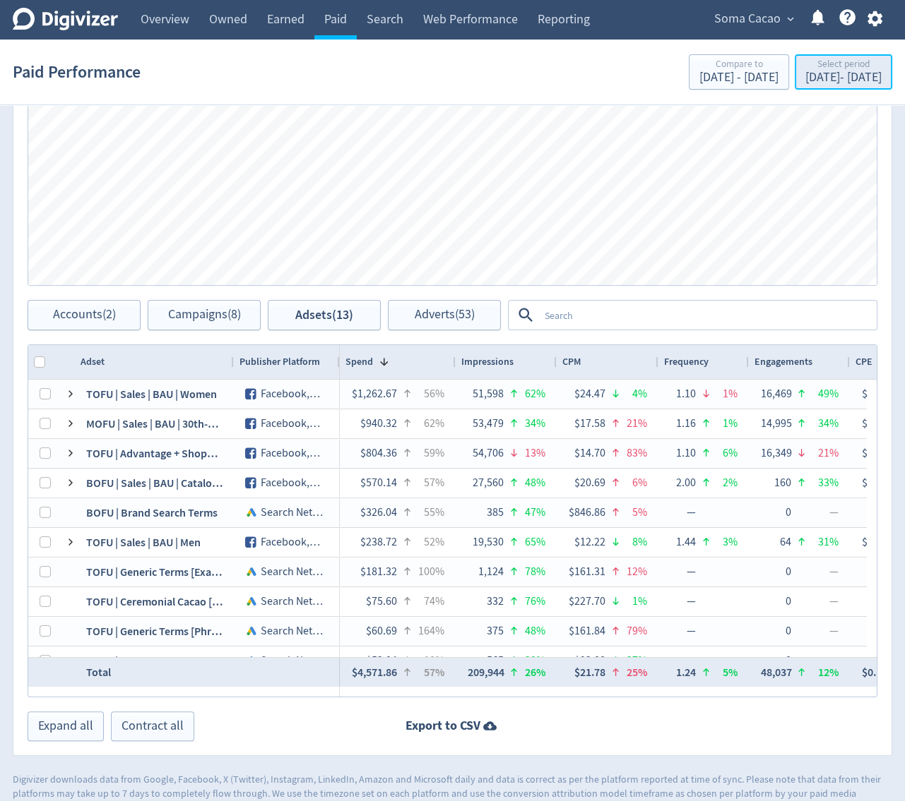
click at [815, 77] on div "[DATE] - [DATE]" at bounding box center [843, 77] width 76 height 13
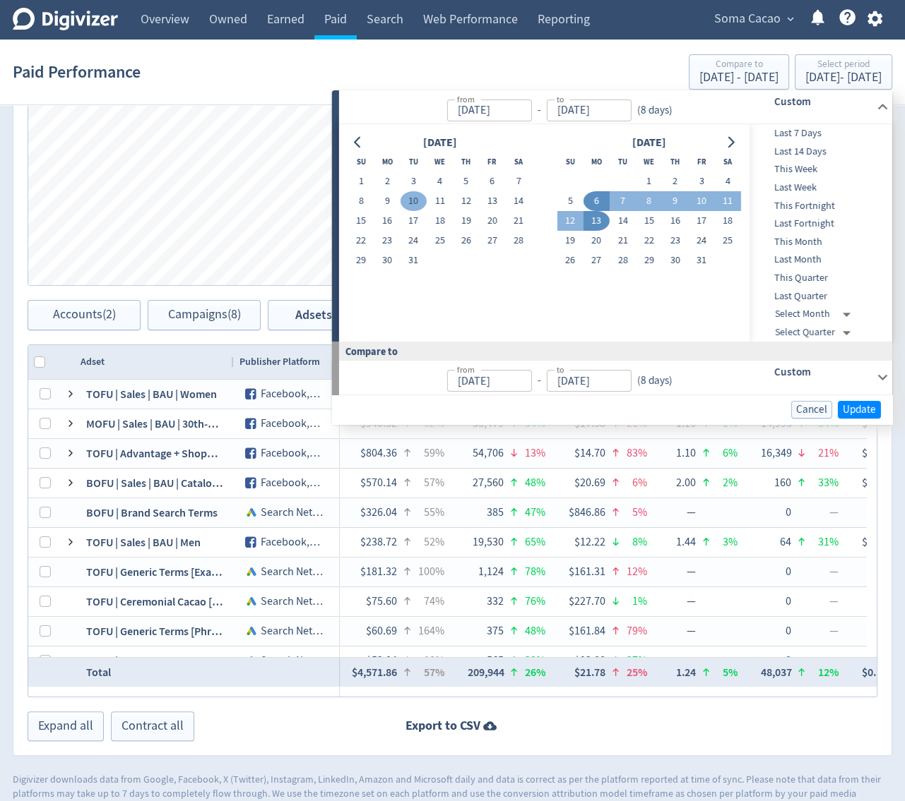
click at [408, 209] on button "10" at bounding box center [413, 201] width 26 height 20
type input "[DATE]"
click at [407, 222] on button "17" at bounding box center [413, 221] width 26 height 20
type input "[DATE]"
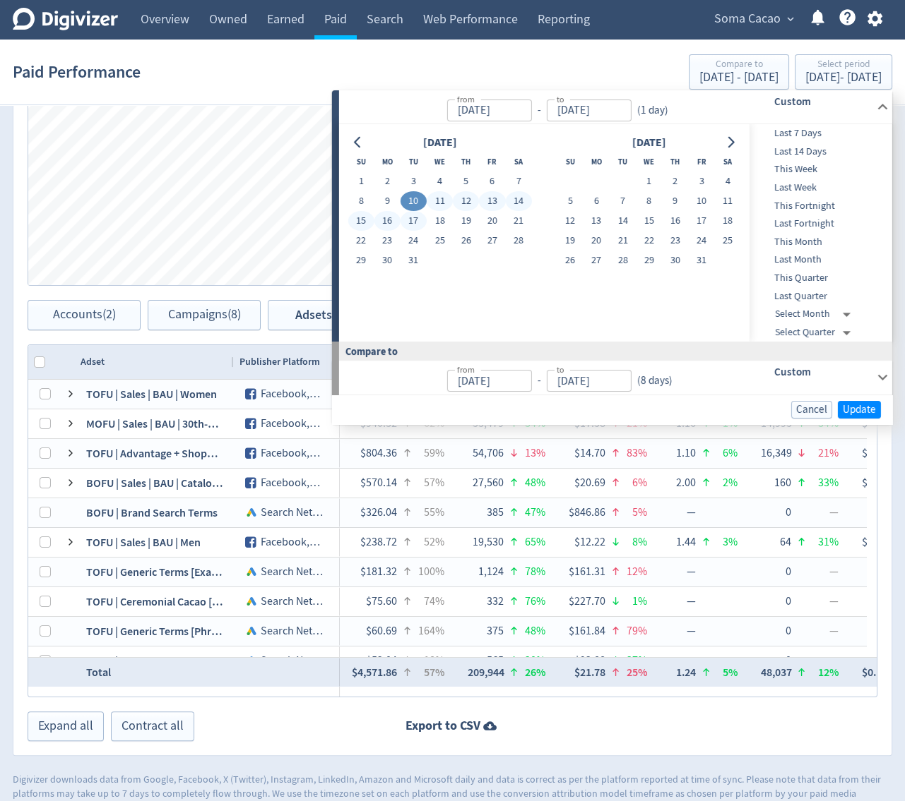
type input "[DATE]"
click at [349, 132] on div at bounding box center [357, 142] width 20 height 20
click at [353, 138] on icon "Go to previous month" at bounding box center [357, 141] width 11 height 11
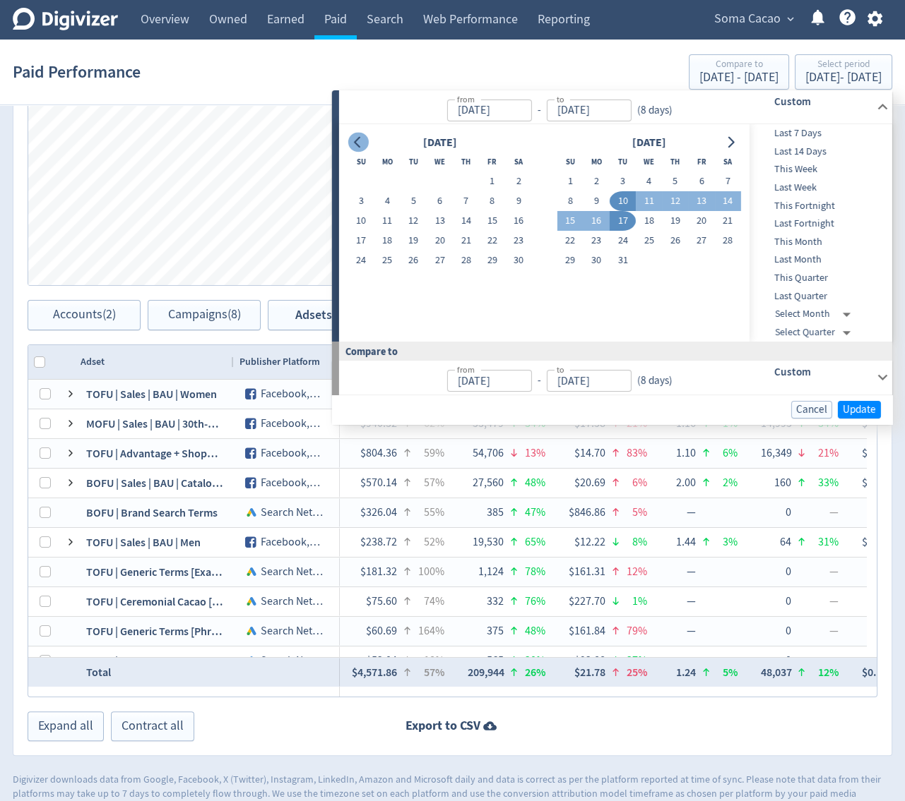
click at [353, 139] on icon "Go to previous month" at bounding box center [357, 141] width 11 height 11
click at [602, 203] on button "4" at bounding box center [596, 201] width 26 height 20
type input "[DATE]"
click at [622, 200] on button "5" at bounding box center [622, 201] width 26 height 20
type input "[DATE]"
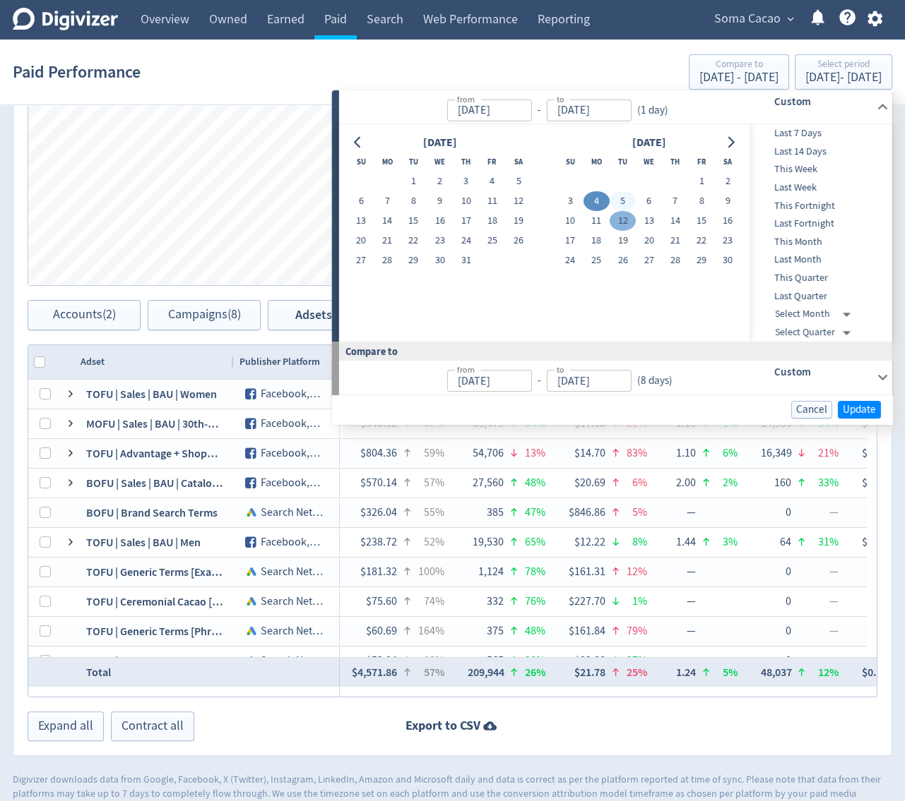
type input "[DATE]"
click at [623, 227] on button "12" at bounding box center [622, 221] width 26 height 20
type input "[DATE]"
drag, startPoint x: 624, startPoint y: 241, endPoint x: 633, endPoint y: 248, distance: 11.6
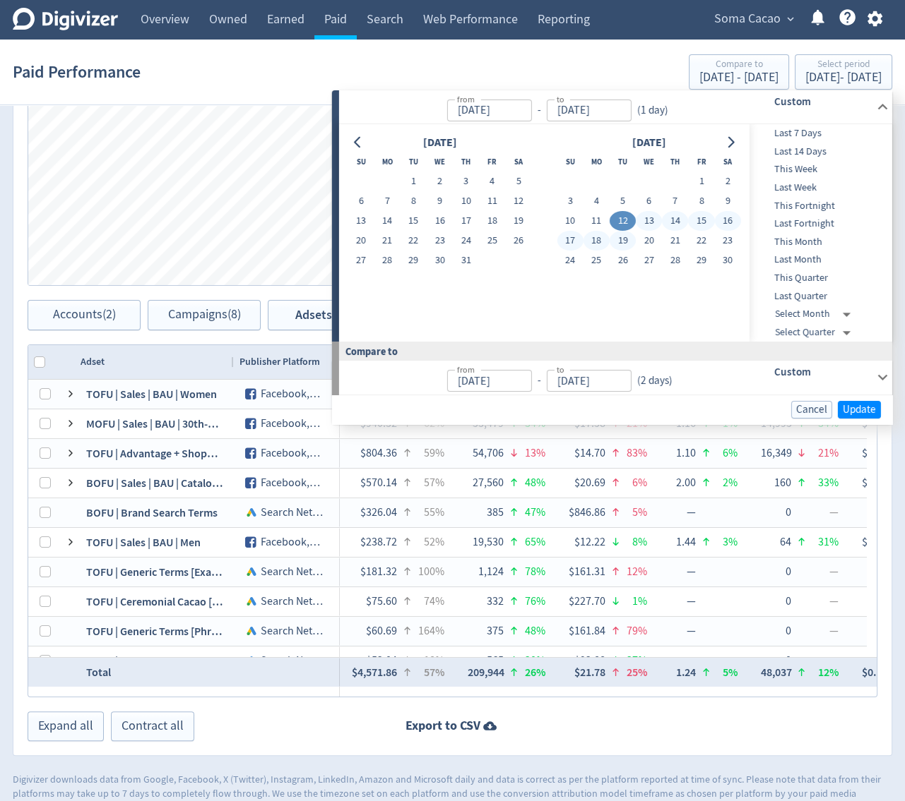
click at [624, 244] on button "19" at bounding box center [622, 241] width 26 height 20
type input "[DATE]"
click at [858, 412] on span "Update" at bounding box center [858, 409] width 33 height 11
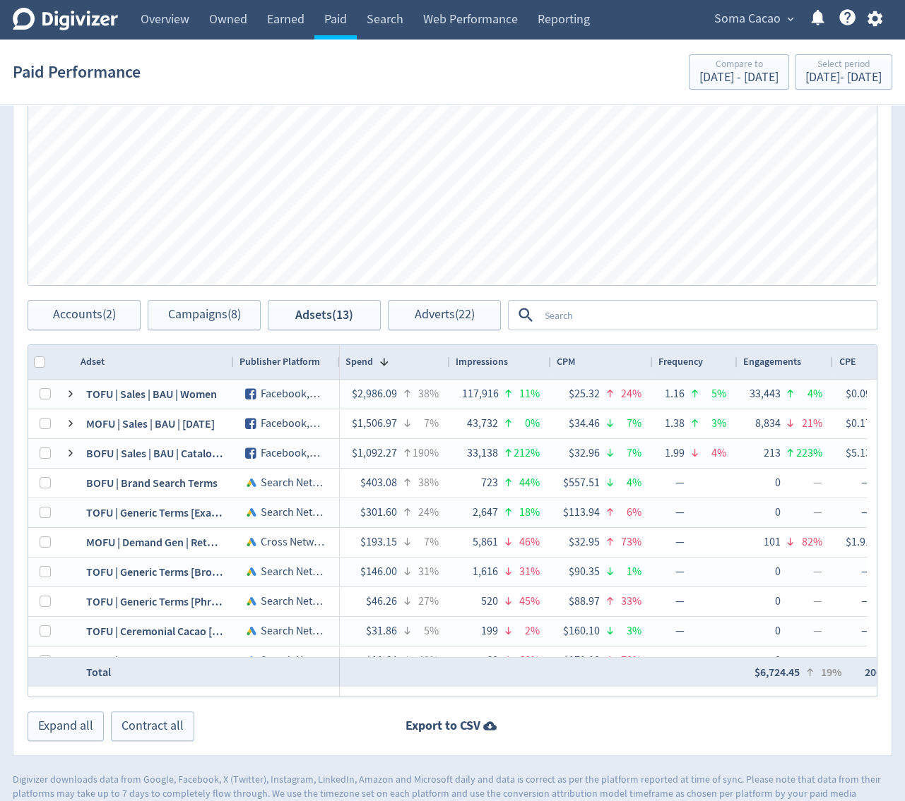
scroll to position [0, 402]
